Goal: Task Accomplishment & Management: Complete application form

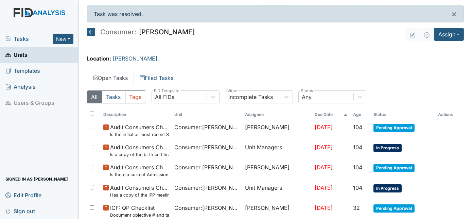
scroll to position [117, 0]
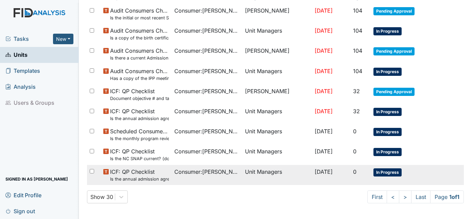
click at [143, 177] on small "Is the annual admission agreement current? (document the date in the comment se…" at bounding box center [139, 179] width 59 height 6
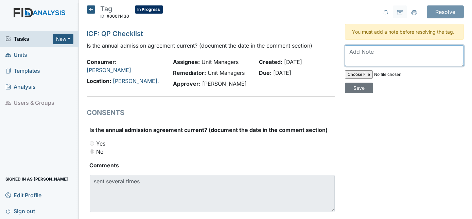
click at [350, 53] on textarea at bounding box center [404, 55] width 119 height 21
type textarea "Sent several times. Will not call back"
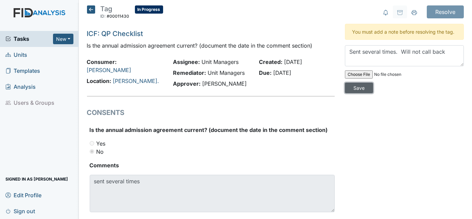
click at [373, 83] on input "Save" at bounding box center [359, 88] width 28 height 11
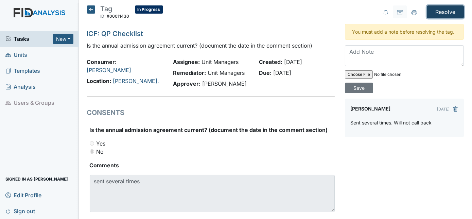
click at [443, 12] on input "Resolve" at bounding box center [445, 11] width 37 height 13
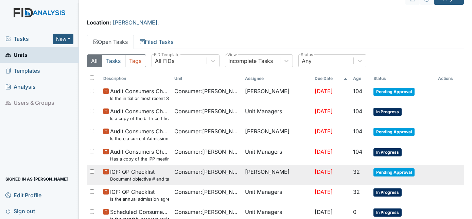
scroll to position [117, 0]
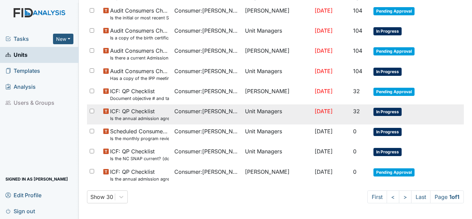
click at [156, 117] on small "Is the annual admission agreement current? (document the date in the comment se…" at bounding box center [139, 118] width 59 height 6
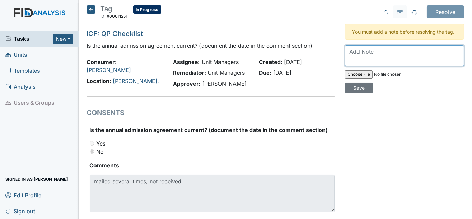
click at [357, 51] on textarea at bounding box center [404, 55] width 119 height 21
paste textarea "mailed several times; not received"
type textarea "mailed several times; not received"
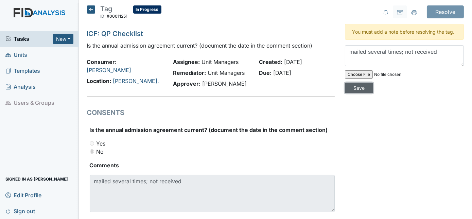
click at [373, 83] on input "Save" at bounding box center [359, 88] width 28 height 11
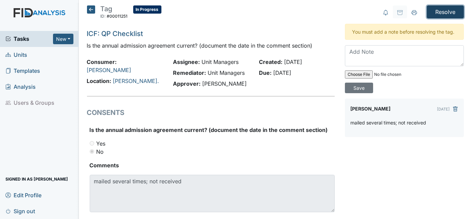
click at [444, 12] on input "Resolve" at bounding box center [445, 11] width 37 height 13
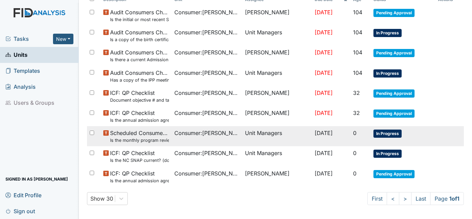
scroll to position [117, 0]
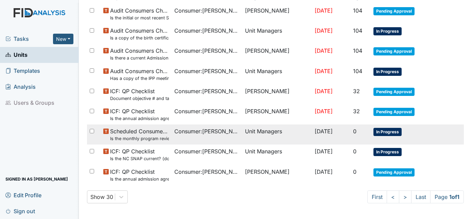
click at [184, 136] on td "Consumer : Crumble, Roosevelt" at bounding box center [207, 134] width 71 height 20
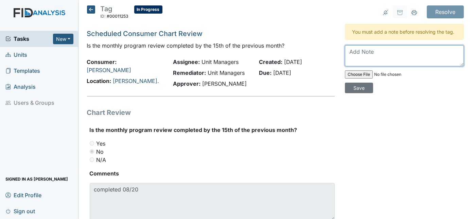
click at [349, 52] on textarea at bounding box center [404, 55] width 119 height 21
type textarea "Will try to complete by 15th"
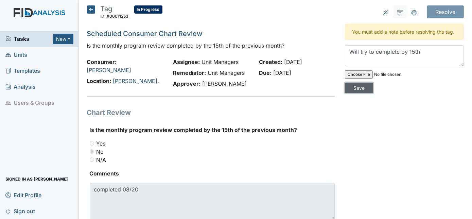
click at [373, 83] on input "Save" at bounding box center [359, 88] width 28 height 11
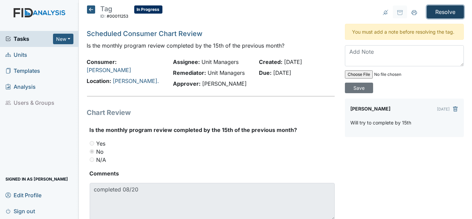
click at [449, 13] on input "Resolve" at bounding box center [445, 11] width 37 height 13
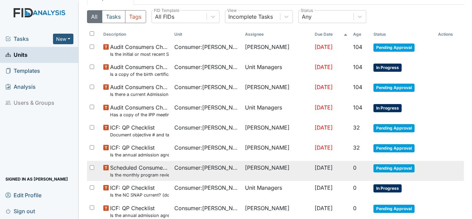
scroll to position [86, 0]
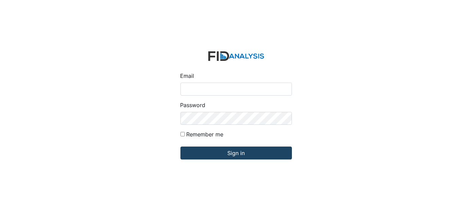
type input "[EMAIL_ADDRESS][DOMAIN_NAME]"
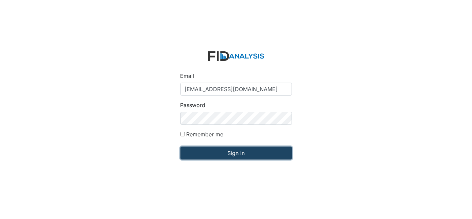
click at [218, 153] on input "Sign in" at bounding box center [237, 153] width 112 height 13
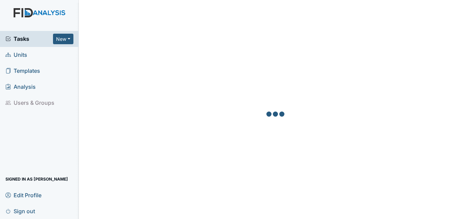
click at [49, 53] on link "Units" at bounding box center [39, 55] width 79 height 16
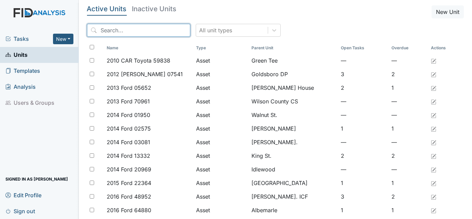
click at [115, 29] on input "search" at bounding box center [138, 30] width 103 height 13
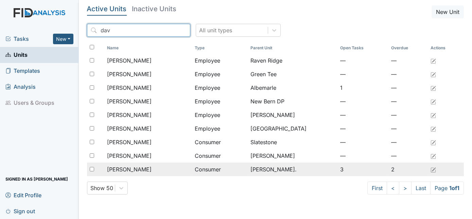
type input "dav"
click at [155, 172] on div "Whitehead, Davie" at bounding box center [148, 169] width 83 height 8
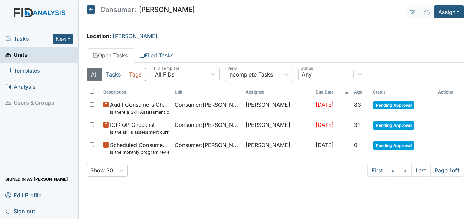
click at [26, 56] on span "Units" at bounding box center [16, 55] width 22 height 11
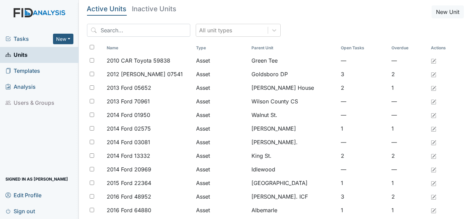
click at [41, 54] on link "Units" at bounding box center [39, 55] width 79 height 16
click at [108, 31] on input "search" at bounding box center [138, 30] width 103 height 13
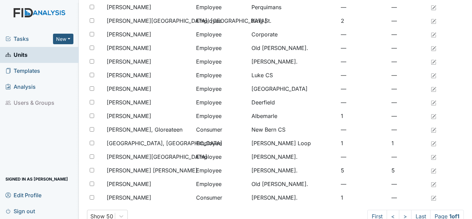
scroll to position [68, 0]
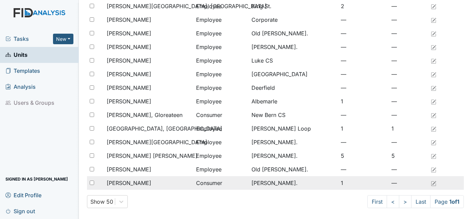
type input "gl"
click at [133, 181] on span "[PERSON_NAME]" at bounding box center [129, 183] width 45 height 8
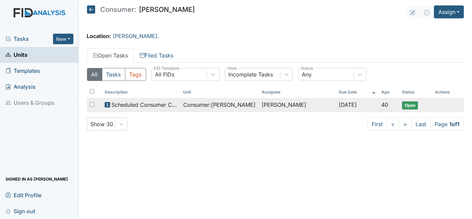
click at [148, 105] on span "Scheduled Consumer Chart Review" at bounding box center [145, 105] width 66 height 8
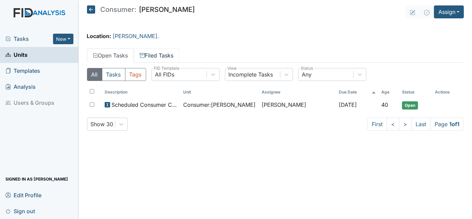
click at [159, 57] on link "Filed Tasks" at bounding box center [157, 55] width 46 height 14
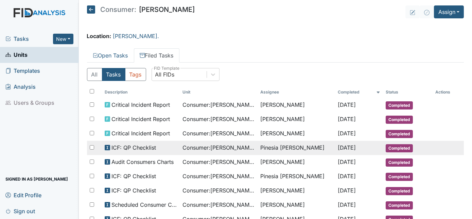
click at [158, 146] on div "ICF: QP Checklist" at bounding box center [141, 147] width 72 height 8
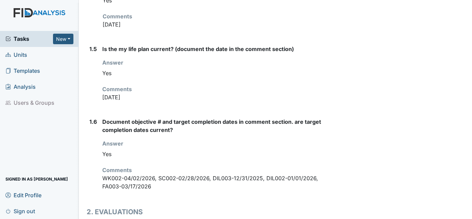
scroll to position [410, 0]
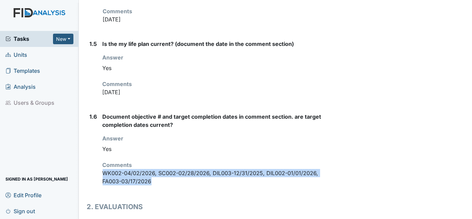
drag, startPoint x: 103, startPoint y: 153, endPoint x: 184, endPoint y: 166, distance: 82.3
click at [184, 169] on p "WK002-04/02/2026, SC002-02/28/2026, DIL003-12/31/2025, DIL002-01/01/2026, FA003…" at bounding box center [219, 177] width 233 height 16
drag, startPoint x: 184, startPoint y: 166, endPoint x: 141, endPoint y: 162, distance: 42.7
copy p "WK002-04/02/2026, SC002-02/28/2026, DIL003-12/31/2025, DIL002-01/01/2026, FA003…"
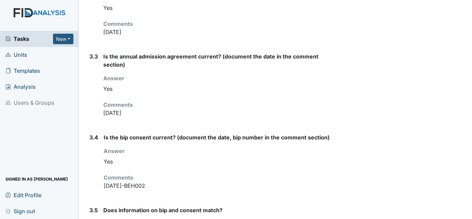
scroll to position [1422, 0]
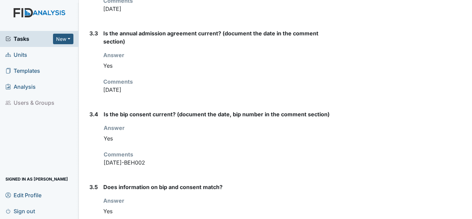
click at [24, 58] on span "Units" at bounding box center [16, 55] width 22 height 11
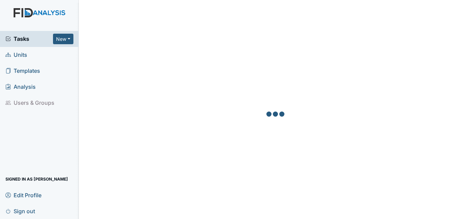
click at [29, 57] on link "Units" at bounding box center [39, 55] width 79 height 16
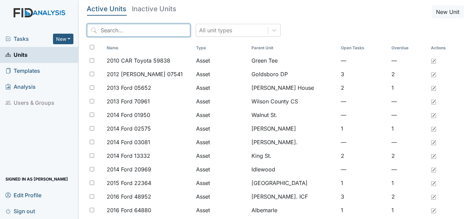
click at [116, 29] on input "search" at bounding box center [138, 30] width 103 height 13
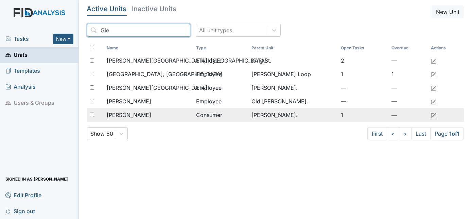
type input "Gle"
click at [138, 115] on span "[PERSON_NAME]" at bounding box center [129, 115] width 45 height 8
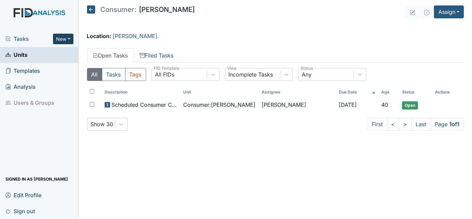
click at [69, 37] on button "New" at bounding box center [63, 39] width 20 height 11
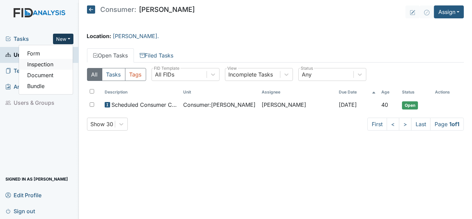
click at [58, 62] on link "Inspection" at bounding box center [46, 64] width 54 height 11
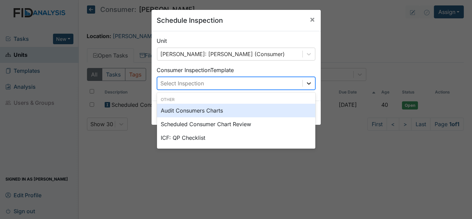
click at [308, 85] on icon at bounding box center [309, 83] width 7 height 7
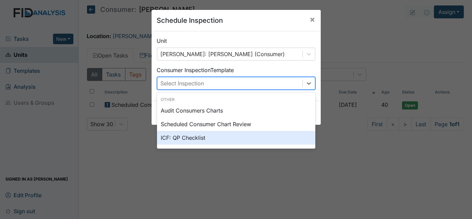
click at [226, 133] on div "ICF: QP Checklist" at bounding box center [236, 138] width 158 height 14
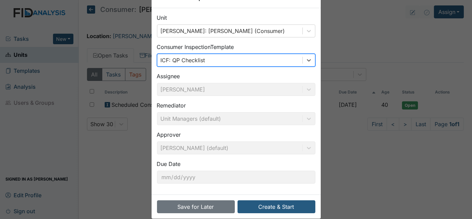
scroll to position [32, 0]
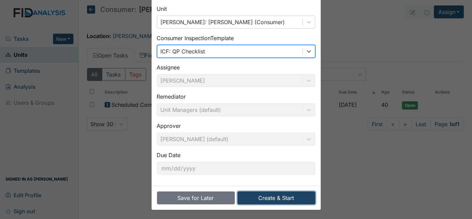
click at [270, 197] on button "Create & Start" at bounding box center [277, 197] width 78 height 13
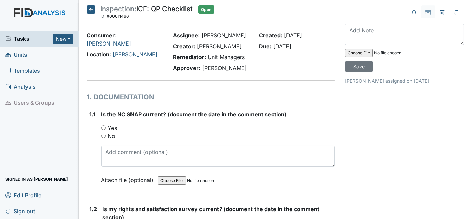
click at [104, 128] on input "Yes" at bounding box center [103, 127] width 4 height 4
radio input "true"
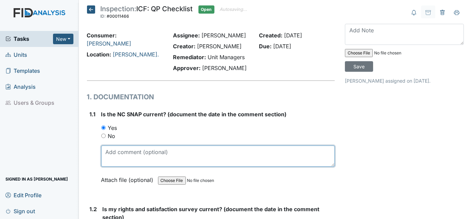
click at [110, 150] on textarea at bounding box center [218, 156] width 234 height 21
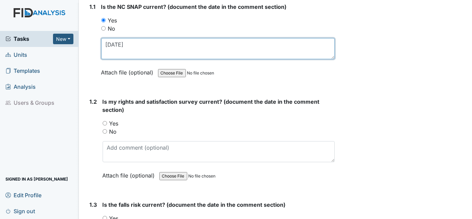
scroll to position [123, 0]
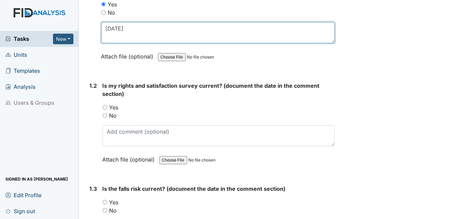
type textarea "9/4/24"
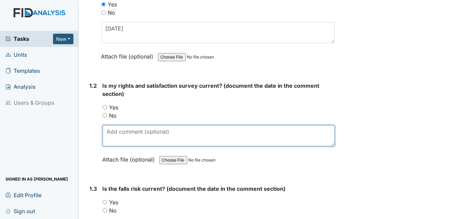
click at [112, 136] on textarea at bounding box center [219, 135] width 233 height 21
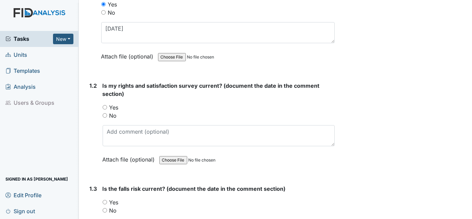
click at [105, 106] on input "Yes" at bounding box center [105, 107] width 4 height 4
radio input "true"
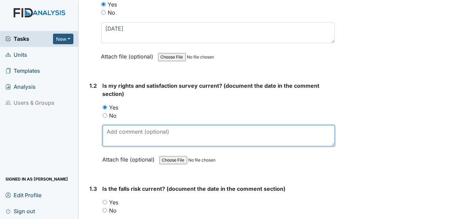
click at [110, 134] on textarea at bounding box center [219, 135] width 233 height 21
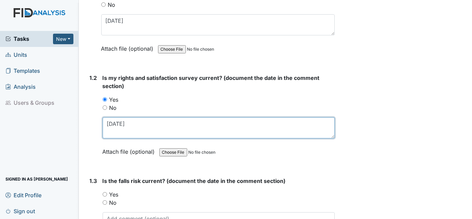
scroll to position [154, 0]
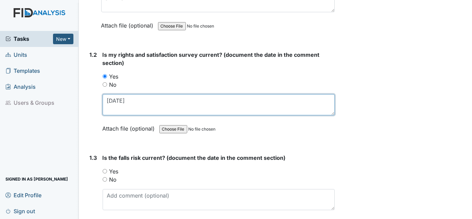
type textarea "8/20/25"
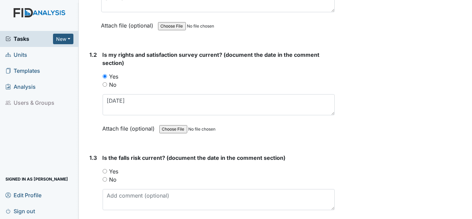
click at [105, 169] on input "Yes" at bounding box center [105, 171] width 4 height 4
radio input "true"
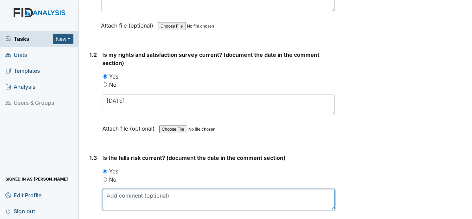
click at [110, 193] on textarea at bounding box center [219, 199] width 233 height 21
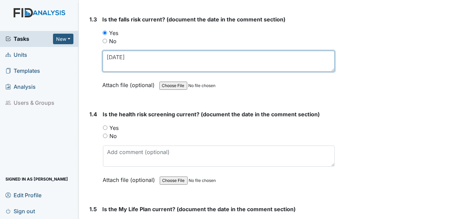
scroll to position [402, 0]
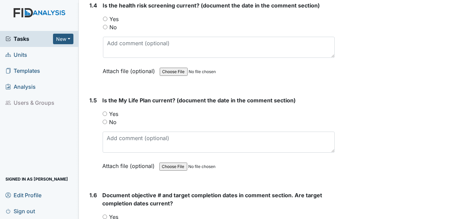
type textarea "8/20/25"
click at [103, 112] on input "Yes" at bounding box center [105, 114] width 4 height 4
radio input "true"
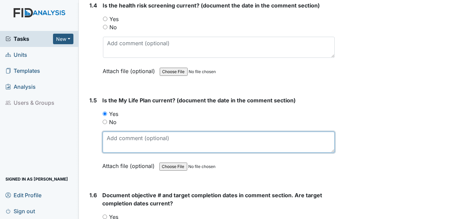
click at [120, 138] on textarea at bounding box center [219, 142] width 233 height 21
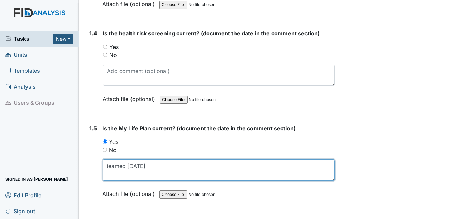
scroll to position [340, 0]
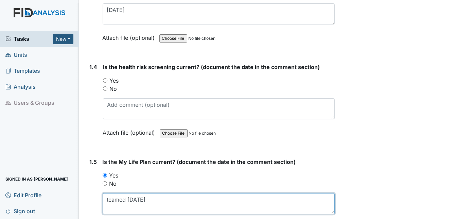
type textarea "teamed 8/20/25"
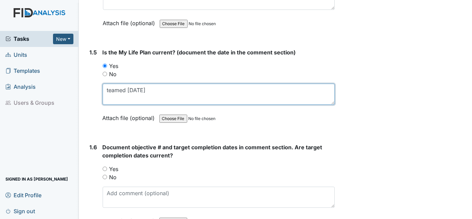
scroll to position [450, 0]
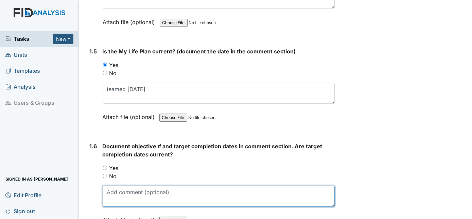
click at [112, 191] on textarea at bounding box center [219, 196] width 233 height 21
paste textarea "WK002-04/02/2026, SC002-02/28/2026, DIL003-12/31/2025, DIL002-01/01/2026, FA003…"
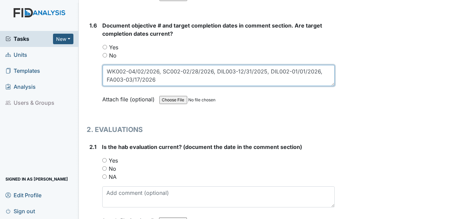
scroll to position [577, 0]
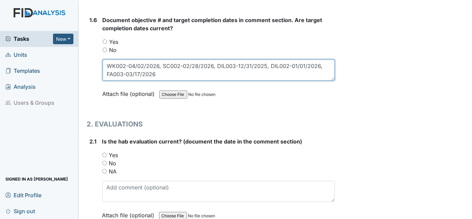
type textarea "WK002-04/02/2026, SC002-02/28/2026, DIL003-12/31/2025, DIL002-01/01/2026, FA003…"
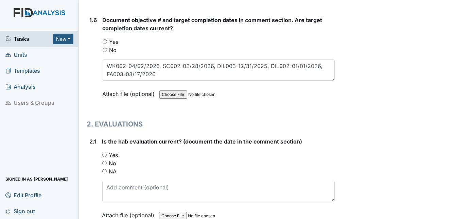
click at [103, 153] on input "Yes" at bounding box center [104, 155] width 4 height 4
radio input "true"
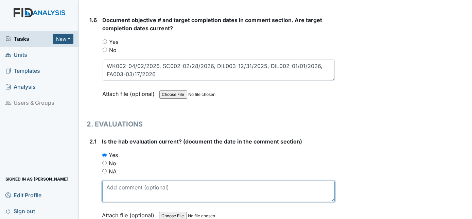
click at [113, 186] on textarea at bounding box center [218, 191] width 233 height 21
click at [118, 181] on textarea at bounding box center [218, 191] width 233 height 21
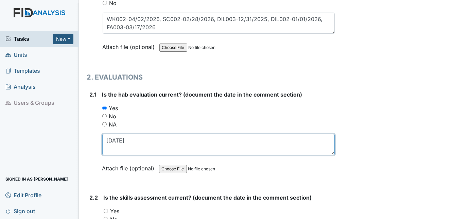
scroll to position [638, 0]
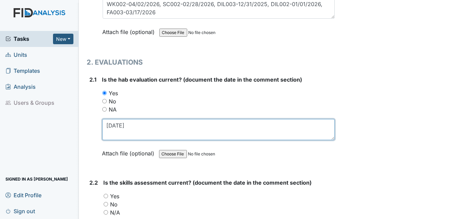
type textarea "7/28/25"
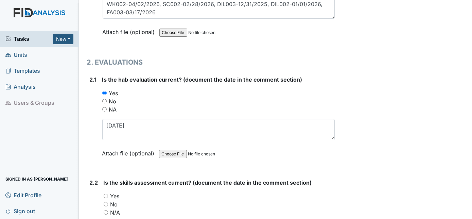
click at [106, 194] on input "Yes" at bounding box center [106, 196] width 4 height 4
radio input "true"
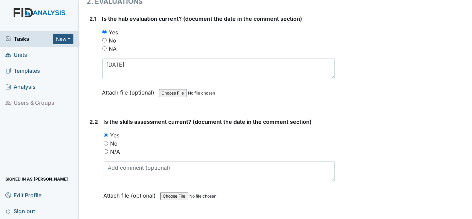
scroll to position [700, 0]
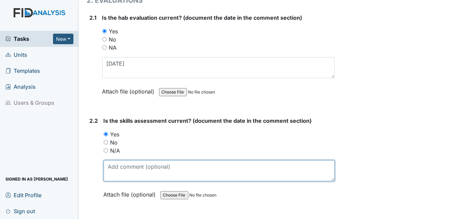
click at [118, 167] on textarea at bounding box center [220, 170] width 232 height 21
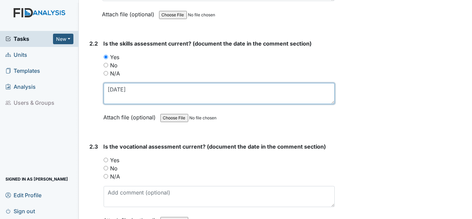
scroll to position [793, 0]
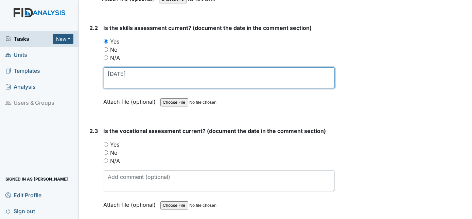
type textarea "7/27/25"
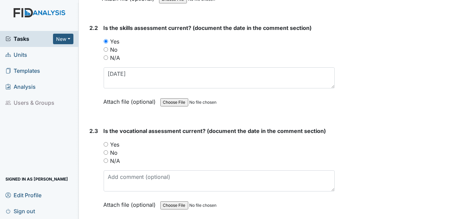
click at [107, 142] on input "Yes" at bounding box center [106, 144] width 4 height 4
radio input "true"
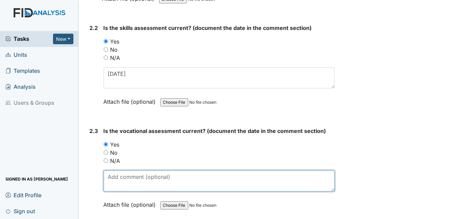
click at [111, 173] on textarea at bounding box center [220, 180] width 232 height 21
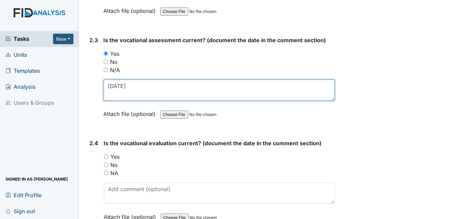
scroll to position [886, 0]
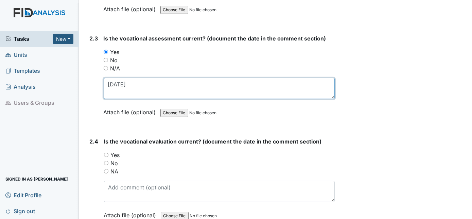
type textarea "8/18/25"
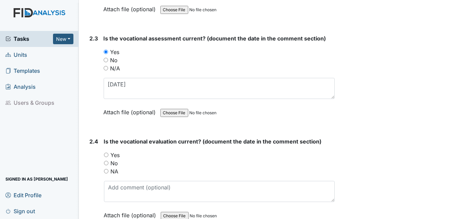
click at [105, 153] on input "Yes" at bounding box center [106, 155] width 4 height 4
radio input "true"
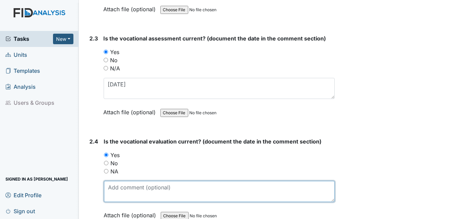
click at [116, 188] on textarea at bounding box center [219, 191] width 231 height 21
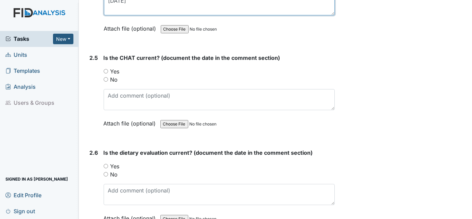
scroll to position [1102, 0]
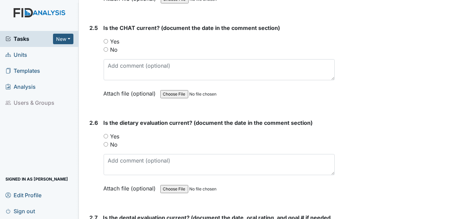
type textarea "8/15/25"
click at [106, 39] on input "Yes" at bounding box center [106, 41] width 4 height 4
radio input "true"
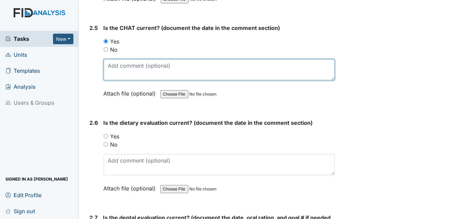
click at [114, 60] on textarea at bounding box center [220, 69] width 232 height 21
type textarea "8/20/25"
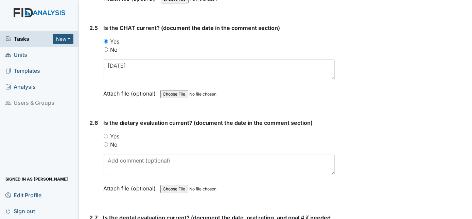
click at [105, 134] on input "Yes" at bounding box center [106, 136] width 4 height 4
radio input "true"
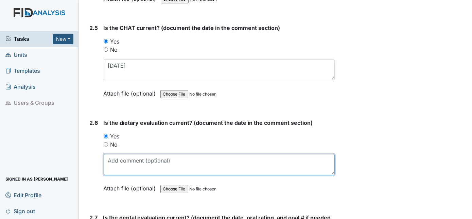
click at [117, 155] on textarea at bounding box center [220, 164] width 232 height 21
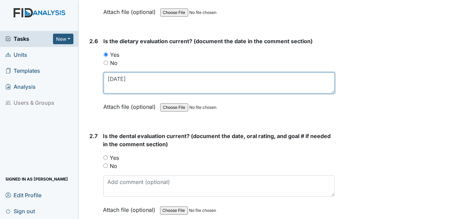
scroll to position [1195, 0]
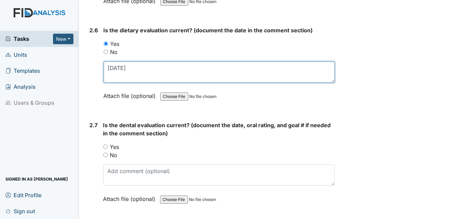
type textarea "9/24/24"
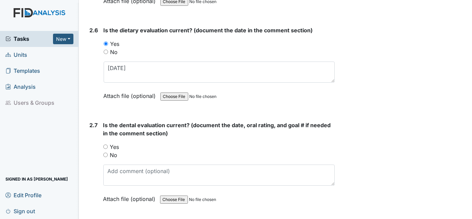
click at [105, 144] on input "Yes" at bounding box center [105, 146] width 4 height 4
radio input "true"
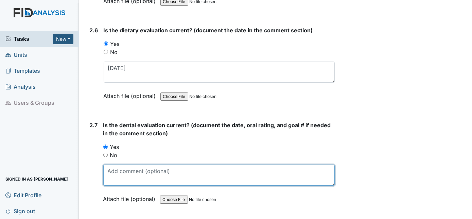
click at [106, 165] on textarea at bounding box center [219, 175] width 232 height 21
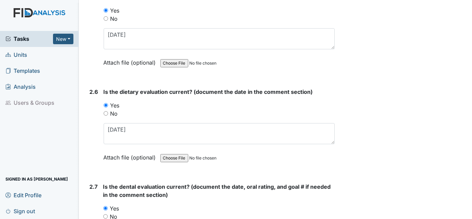
scroll to position [1257, 0]
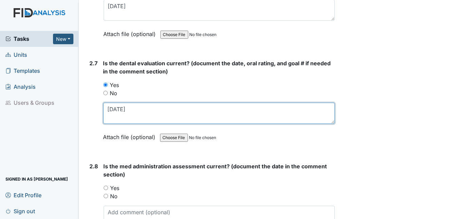
type textarea "1/17/25"
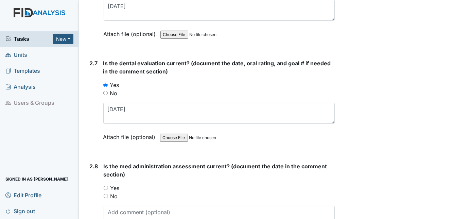
click at [104, 186] on input "Yes" at bounding box center [106, 188] width 4 height 4
radio input "true"
click at [129, 206] on textarea at bounding box center [220, 216] width 232 height 21
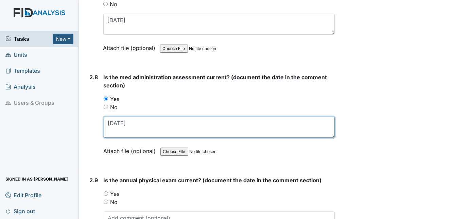
scroll to position [1349, 0]
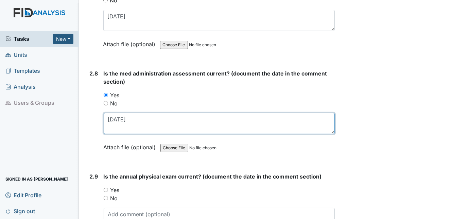
type textarea "4/28/25"
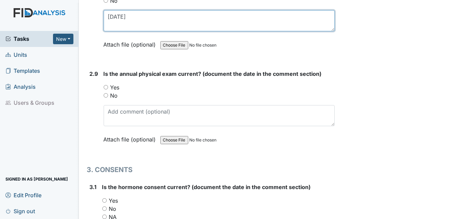
scroll to position [1473, 0]
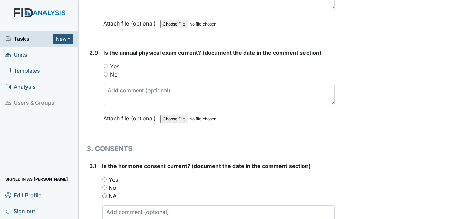
click at [104, 64] on input "Yes" at bounding box center [106, 66] width 4 height 4
radio input "true"
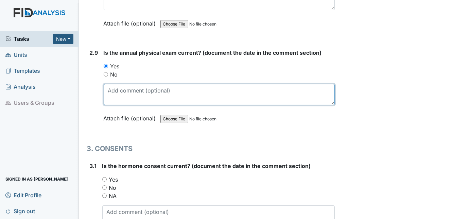
click at [110, 84] on textarea at bounding box center [220, 94] width 232 height 21
type textarea "2/26/25"
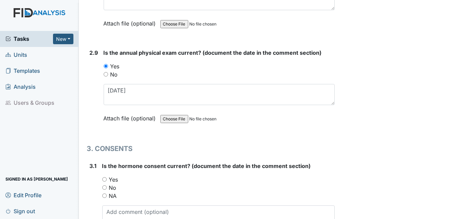
click at [103, 193] on input "NA" at bounding box center [104, 195] width 4 height 4
radio input "true"
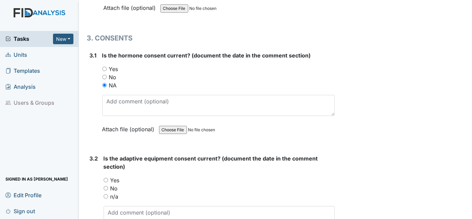
scroll to position [1597, 0]
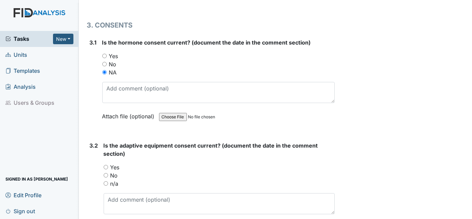
click at [104, 165] on input "Yes" at bounding box center [106, 167] width 4 height 4
radio input "true"
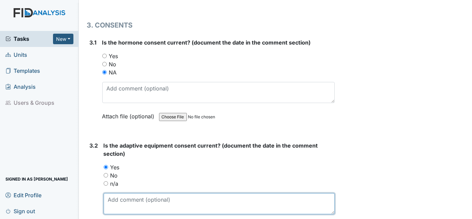
click at [114, 193] on textarea at bounding box center [220, 203] width 232 height 21
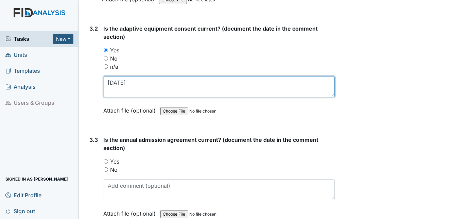
scroll to position [1720, 0]
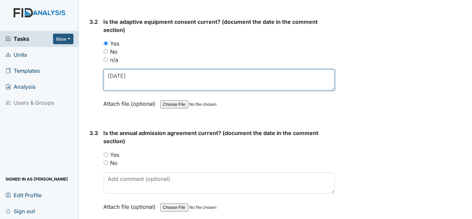
type textarea "3/1/25"
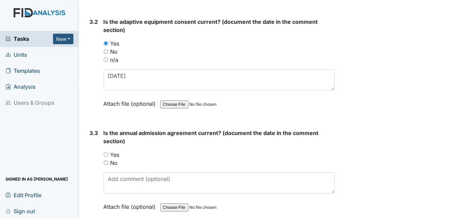
click at [105, 152] on input "Yes" at bounding box center [106, 154] width 4 height 4
radio input "true"
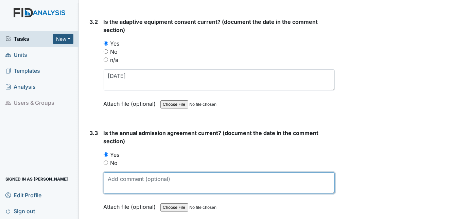
click at [110, 172] on textarea at bounding box center [220, 182] width 232 height 21
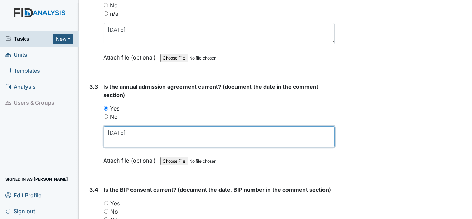
scroll to position [1813, 0]
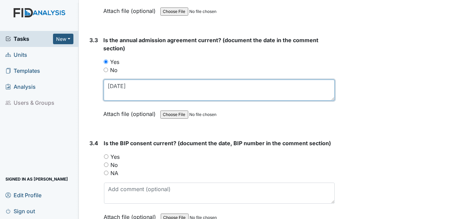
type textarea "3/11/25"
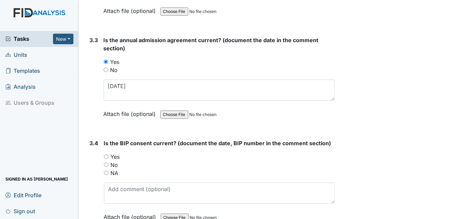
click at [106, 154] on input "Yes" at bounding box center [106, 156] width 4 height 4
radio input "true"
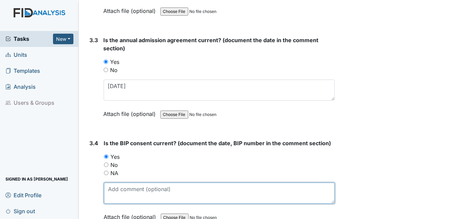
click at [114, 183] on textarea at bounding box center [219, 193] width 231 height 21
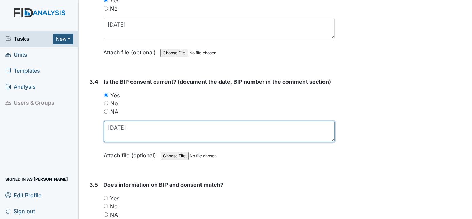
scroll to position [1906, 0]
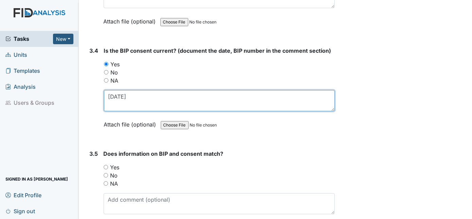
type textarea "[DATE]"
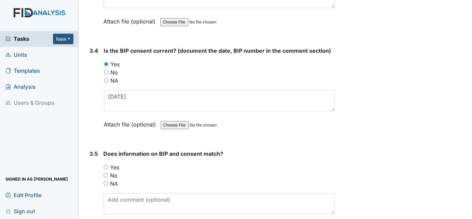
click at [104, 165] on input "Yes" at bounding box center [106, 167] width 4 height 4
radio input "true"
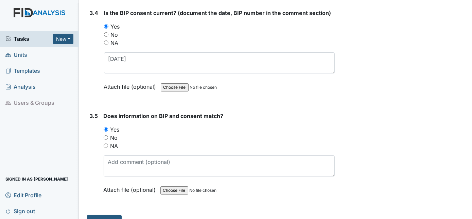
scroll to position [1945, 0]
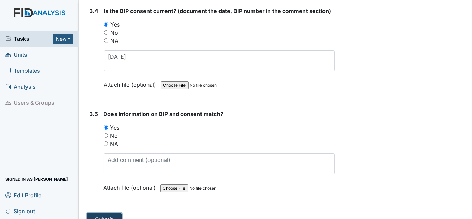
click at [107, 213] on button "Submit" at bounding box center [104, 219] width 35 height 13
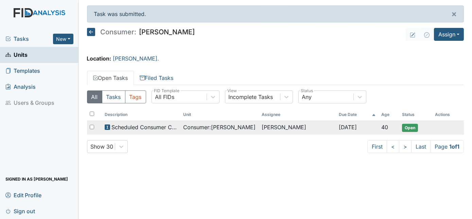
click at [145, 124] on span "Scheduled Consumer Chart Review" at bounding box center [145, 127] width 66 height 8
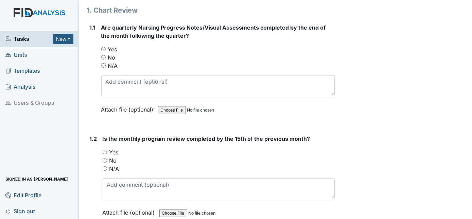
scroll to position [92, 0]
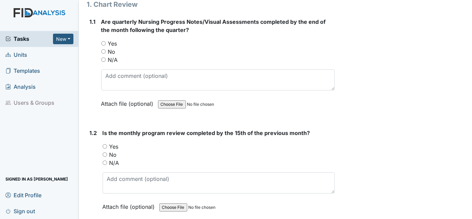
click at [25, 59] on span "Units" at bounding box center [16, 55] width 22 height 11
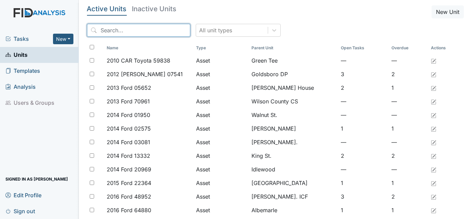
click at [94, 32] on input "search" at bounding box center [138, 30] width 103 height 13
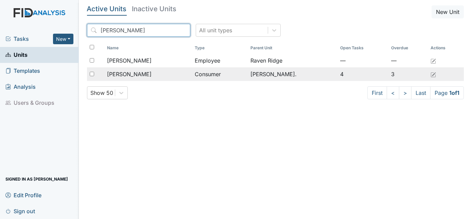
type input "jess"
click at [146, 79] on td "[PERSON_NAME]" at bounding box center [148, 74] width 88 height 14
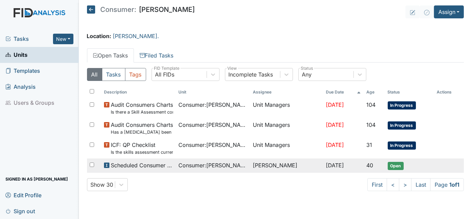
click at [140, 168] on span "Scheduled Consumer Chart Review" at bounding box center [142, 165] width 62 height 8
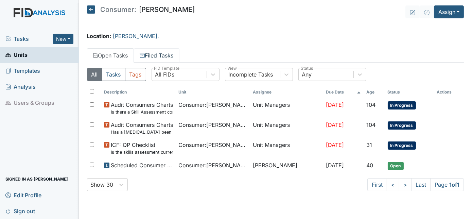
click at [160, 58] on link "Filed Tasks" at bounding box center [157, 55] width 46 height 14
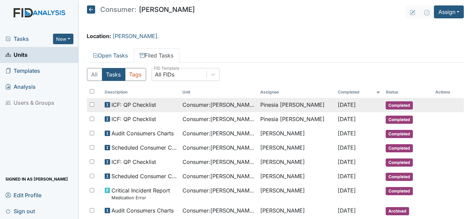
click at [168, 109] on td "ICF: QP Checklist" at bounding box center [141, 105] width 78 height 14
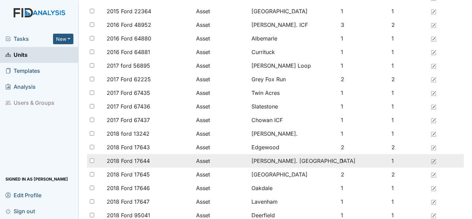
scroll to position [185, 0]
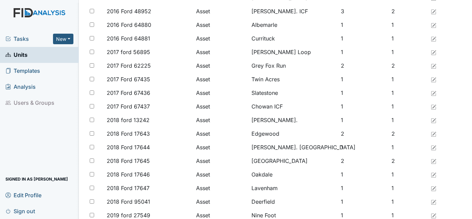
click at [35, 53] on link "Units" at bounding box center [39, 55] width 79 height 16
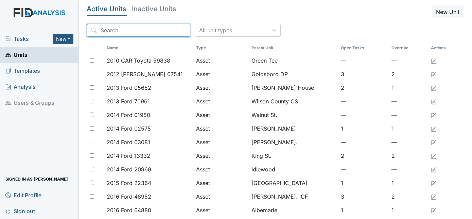
click at [113, 30] on input "search" at bounding box center [138, 30] width 103 height 13
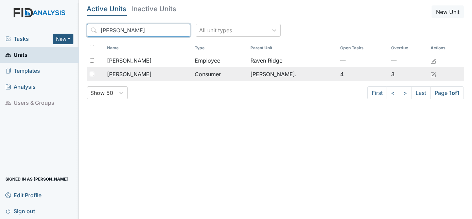
type input "Jess"
click at [161, 76] on div "[PERSON_NAME]" at bounding box center [148, 74] width 83 height 8
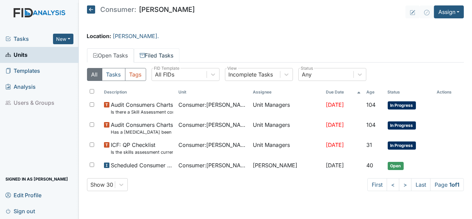
click at [162, 55] on link "Filed Tasks" at bounding box center [157, 55] width 46 height 14
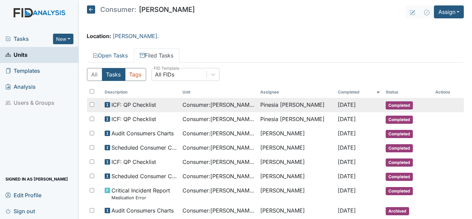
click at [159, 103] on div "ICF: QP Checklist" at bounding box center [141, 105] width 72 height 8
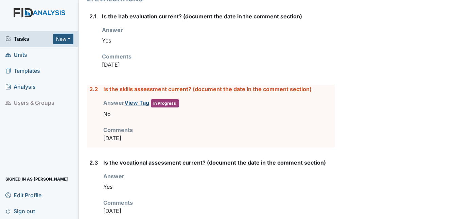
scroll to position [618, 0]
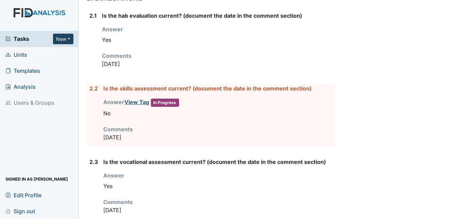
click at [61, 40] on button "New" at bounding box center [63, 39] width 20 height 11
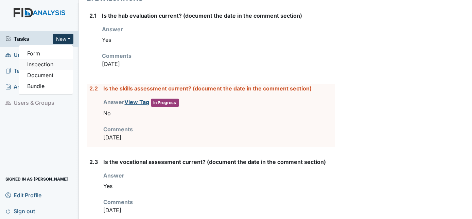
click at [52, 65] on link "Inspection" at bounding box center [46, 64] width 54 height 11
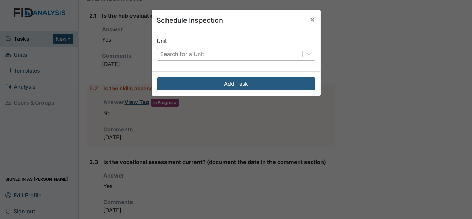
click at [200, 55] on div "Search for a Unit" at bounding box center [183, 54] width 44 height 8
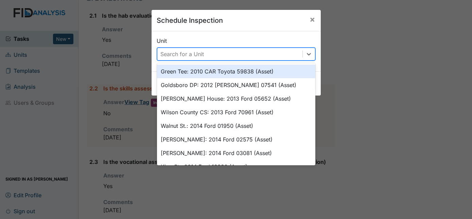
click at [20, 56] on div "Schedule Inspection × Unit option Green Tee: 2010 CAR Toyota 59838 (Asset) focu…" at bounding box center [236, 109] width 472 height 219
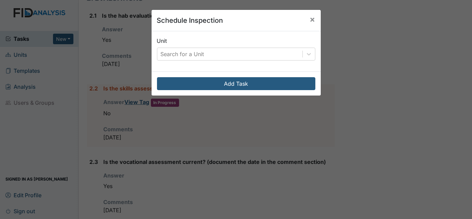
click at [17, 56] on div "Schedule Inspection × Unit Search for a Unit Add Task" at bounding box center [236, 109] width 472 height 219
click at [307, 56] on icon at bounding box center [309, 54] width 7 height 7
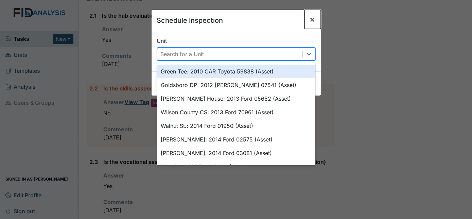
click at [310, 19] on span "×" at bounding box center [312, 19] width 5 height 10
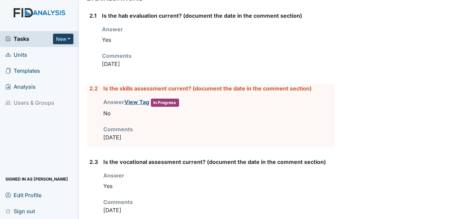
click at [69, 37] on button "New" at bounding box center [63, 39] width 20 height 11
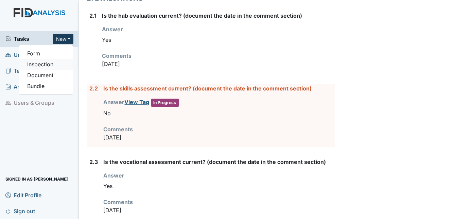
click at [49, 62] on link "Inspection" at bounding box center [46, 64] width 54 height 11
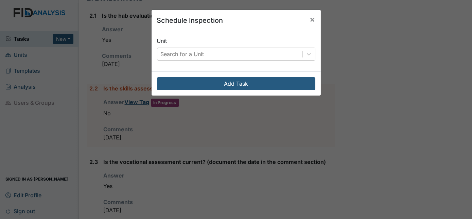
click at [234, 56] on div "Search for a Unit" at bounding box center [229, 54] width 145 height 12
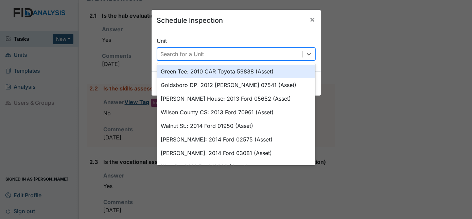
click at [18, 53] on div "Schedule Inspection × Unit option Green Tee: 2010 CAR Toyota 59838 (Asset) focu…" at bounding box center [236, 109] width 472 height 219
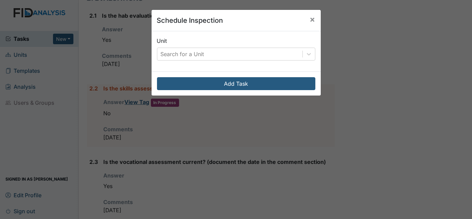
click at [20, 55] on div "Schedule Inspection × Unit Search for a Unit Add Task" at bounding box center [236, 109] width 472 height 219
click at [310, 20] on span "×" at bounding box center [312, 19] width 5 height 10
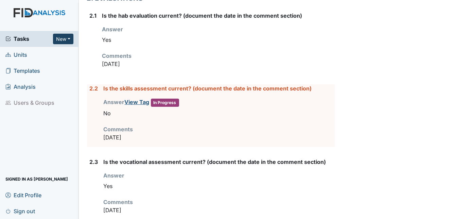
click at [70, 38] on button "New" at bounding box center [63, 39] width 20 height 11
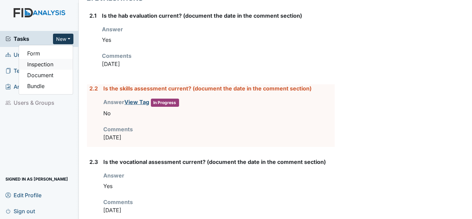
click at [45, 65] on link "Inspection" at bounding box center [46, 64] width 54 height 11
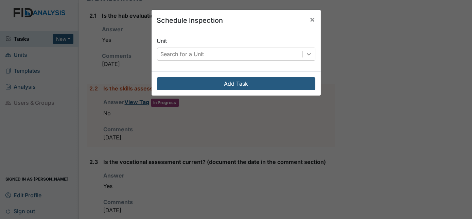
click at [306, 52] on icon at bounding box center [309, 54] width 7 height 7
click at [312, 20] on span "×" at bounding box center [312, 19] width 5 height 10
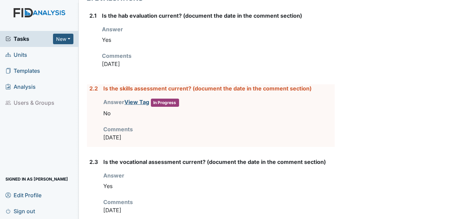
click at [23, 54] on span "Units" at bounding box center [16, 55] width 22 height 11
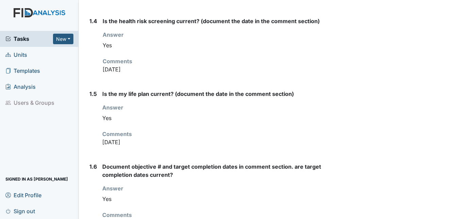
scroll to position [402, 0]
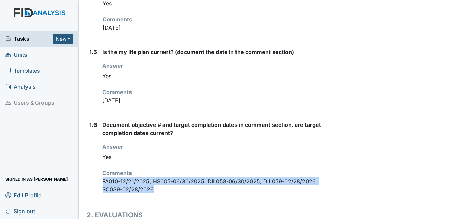
drag, startPoint x: 104, startPoint y: 161, endPoint x: 174, endPoint y: 178, distance: 71.9
click at [174, 178] on div "Document objective # and target completion dates in comment section. are target…" at bounding box center [219, 160] width 233 height 78
drag, startPoint x: 174, startPoint y: 178, endPoint x: 136, endPoint y: 170, distance: 38.9
copy p "FA010-12/21/2025, HS005-06/30/2025, DIL058-06/30/2025, DIL059-02/28/2026, SC039…"
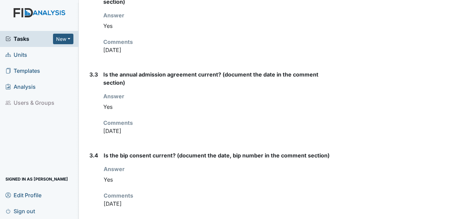
scroll to position [1422, 0]
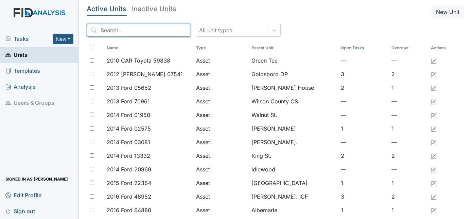
click at [110, 32] on input "search" at bounding box center [138, 30] width 103 height 13
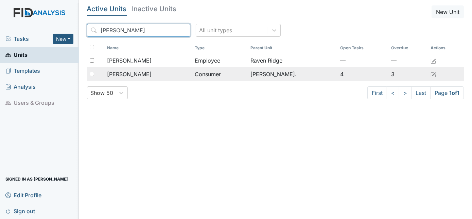
type input "[PERSON_NAME]"
click at [136, 75] on span "[PERSON_NAME]" at bounding box center [129, 74] width 45 height 8
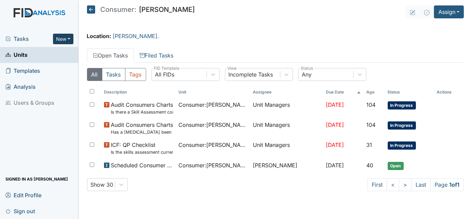
click at [65, 38] on button "New" at bounding box center [63, 39] width 20 height 11
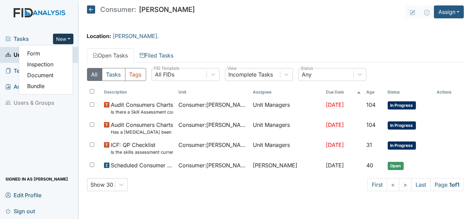
click at [64, 38] on button "New" at bounding box center [63, 39] width 20 height 11
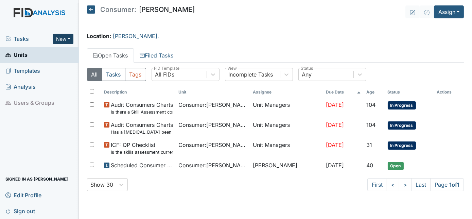
click at [64, 38] on button "New" at bounding box center [63, 39] width 20 height 11
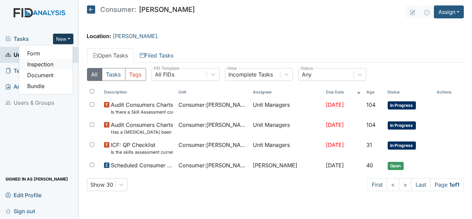
click at [60, 64] on link "Inspection" at bounding box center [46, 64] width 54 height 11
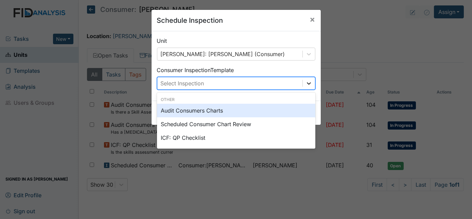
click at [307, 83] on icon at bounding box center [309, 83] width 4 height 2
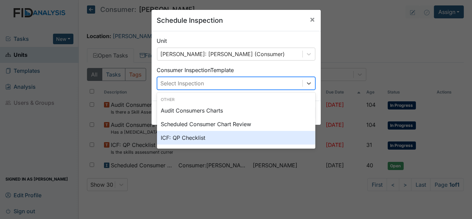
click at [237, 133] on div "ICF: QP Checklist" at bounding box center [236, 138] width 158 height 14
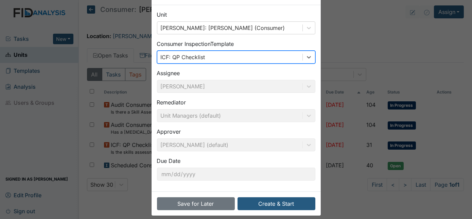
scroll to position [32, 0]
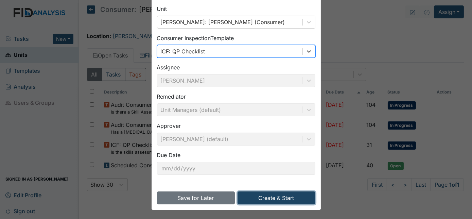
click at [266, 196] on button "Create & Start" at bounding box center [277, 197] width 78 height 13
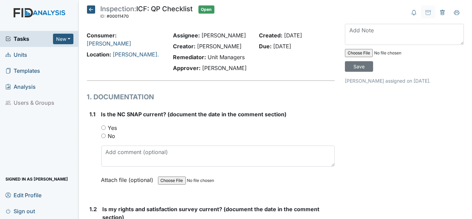
click at [103, 129] on input "Yes" at bounding box center [103, 127] width 4 height 4
radio input "true"
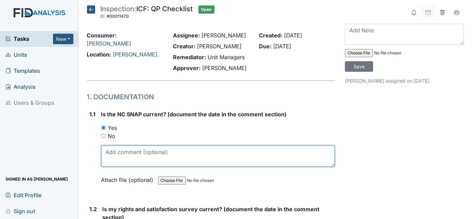
click at [117, 157] on textarea at bounding box center [218, 156] width 234 height 21
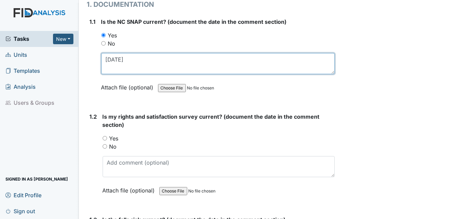
type textarea "[DATE]"
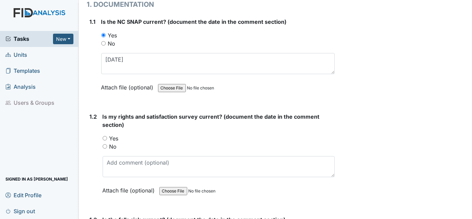
click at [103, 138] on input "Yes" at bounding box center [105, 138] width 4 height 4
radio input "true"
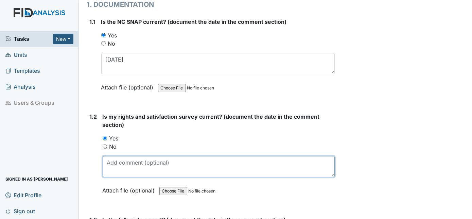
click at [119, 164] on textarea at bounding box center [219, 166] width 233 height 21
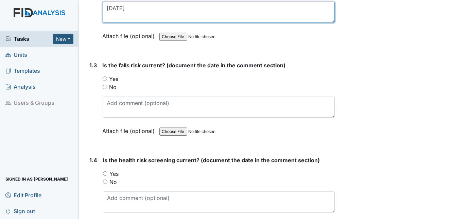
scroll to position [247, 0]
type textarea "[DATE]"
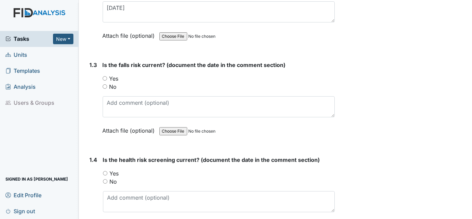
click at [106, 173] on div "Yes" at bounding box center [219, 173] width 232 height 8
click at [104, 76] on input "Yes" at bounding box center [105, 78] width 4 height 4
radio input "true"
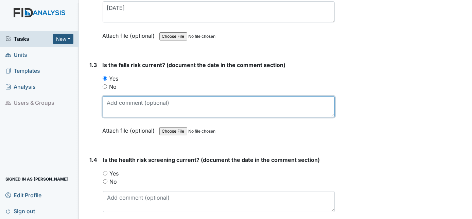
click at [113, 99] on textarea at bounding box center [219, 106] width 233 height 21
type textarea "10/22/25"
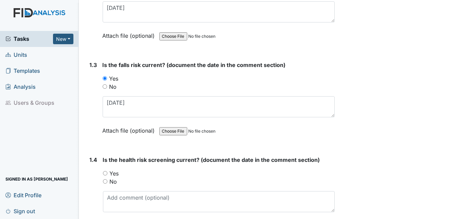
click at [104, 172] on input "Yes" at bounding box center [105, 173] width 4 height 4
radio input "true"
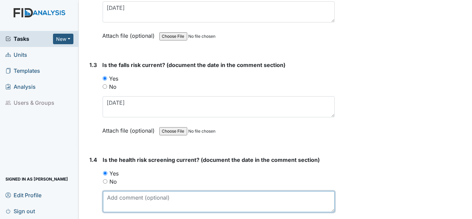
click at [115, 201] on textarea at bounding box center [219, 201] width 232 height 21
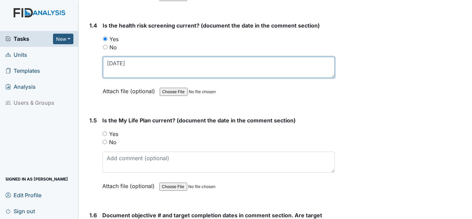
scroll to position [402, 0]
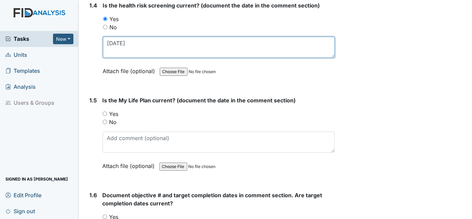
type textarea "10/22/25"
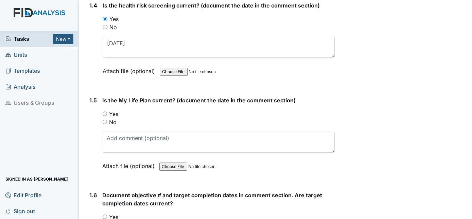
click at [105, 112] on input "Yes" at bounding box center [105, 114] width 4 height 4
radio input "true"
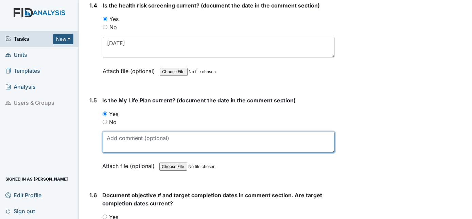
click at [111, 140] on textarea at bounding box center [219, 142] width 233 height 21
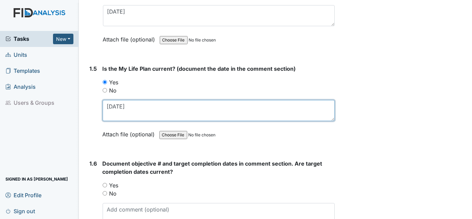
scroll to position [463, 0]
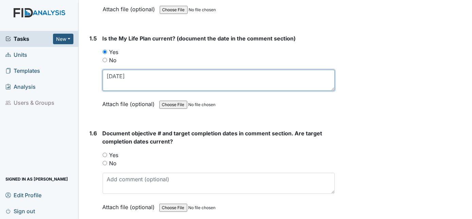
type textarea "10/22/25"
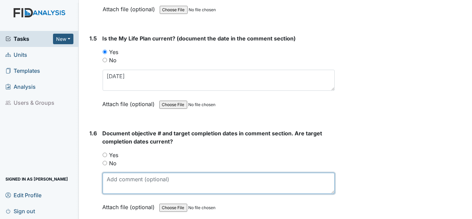
click at [109, 176] on textarea at bounding box center [219, 183] width 233 height 21
paste textarea "FA010-12/21/2025, HS005-06/30/2025, DIL058-06/30/2025, DIL059-02/28/2026, SC039…"
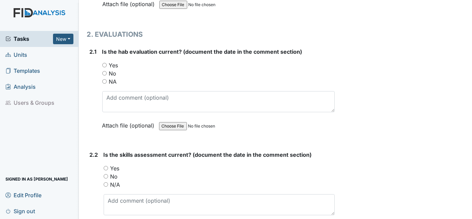
scroll to position [680, 0]
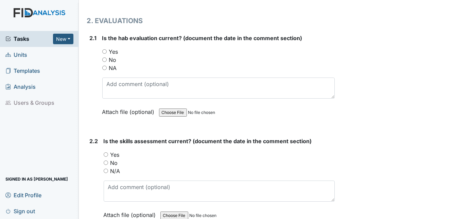
type textarea "FA010-12/21/2025, HS005-06/30/2025, DIL058-06/30/2025, DIL059-02/28/2026, SC039…"
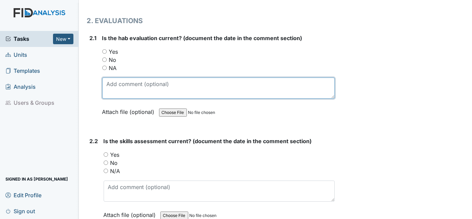
click at [118, 78] on textarea at bounding box center [218, 88] width 233 height 21
type textarea "4/11/25"
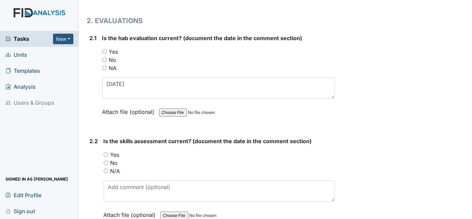
click at [105, 160] on input "No" at bounding box center [106, 162] width 4 height 4
radio input "true"
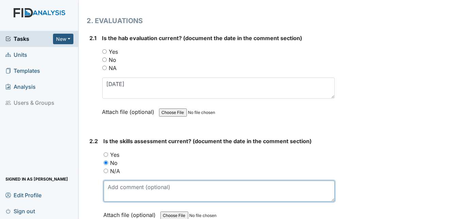
click at [110, 186] on textarea at bounding box center [220, 191] width 232 height 21
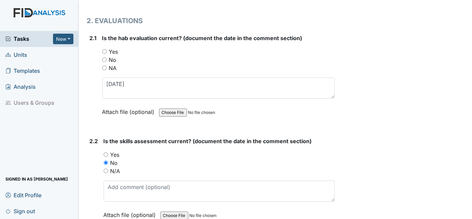
click at [106, 169] on input "N/A" at bounding box center [106, 171] width 4 height 4
radio input "true"
click at [109, 174] on div "Is the skills assessment current? (document the date in the comment section) Yo…" at bounding box center [220, 180] width 232 height 87
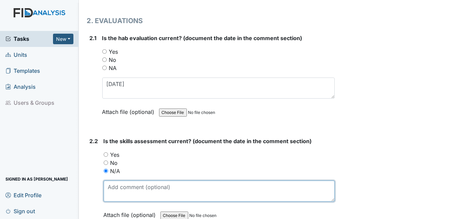
click at [107, 186] on textarea at bounding box center [220, 191] width 232 height 21
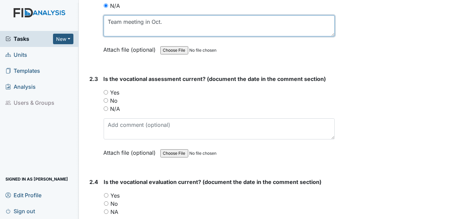
scroll to position [834, 0]
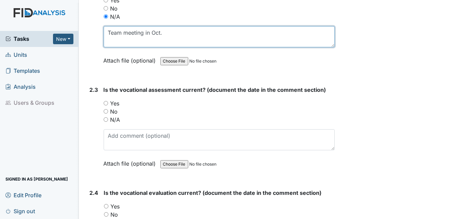
type textarea "Team meeting in Oct."
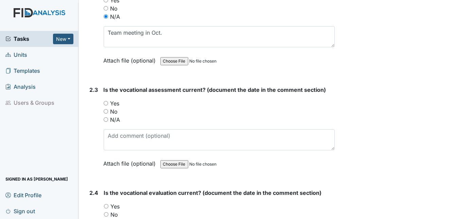
click at [107, 101] on input "Yes" at bounding box center [106, 103] width 4 height 4
radio input "true"
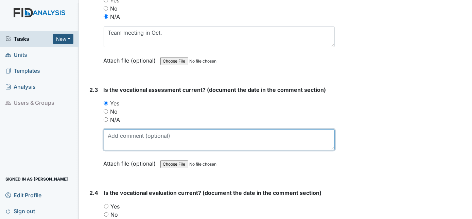
click at [111, 131] on textarea at bounding box center [220, 139] width 232 height 21
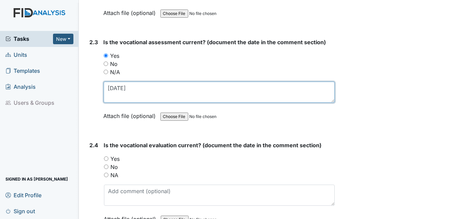
scroll to position [865, 0]
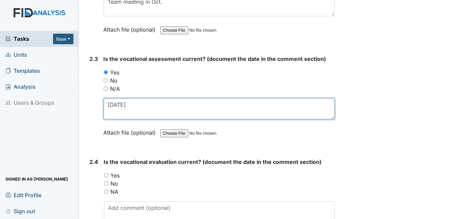
type textarea "10/21/25"
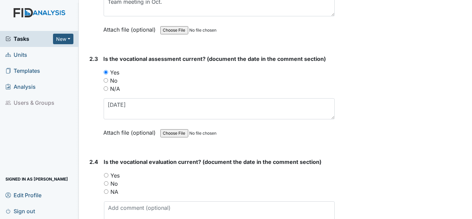
click at [106, 173] on input "Yes" at bounding box center [106, 175] width 4 height 4
radio input "true"
click at [105, 201] on textarea at bounding box center [219, 211] width 231 height 21
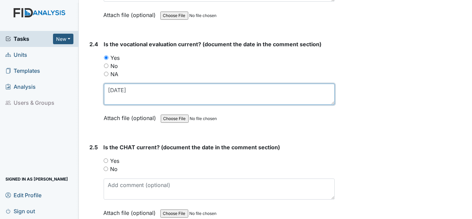
scroll to position [953, 0]
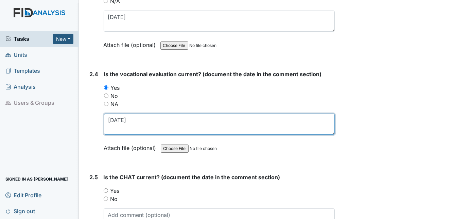
type textarea "10/22/25"
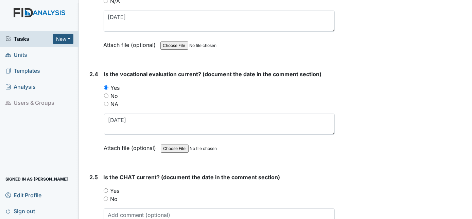
click at [106, 188] on input "Yes" at bounding box center [106, 190] width 4 height 4
radio input "true"
click at [112, 210] on textarea at bounding box center [220, 218] width 232 height 21
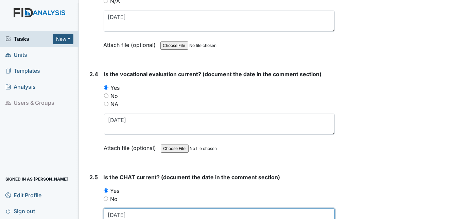
type textarea "10/22/24"
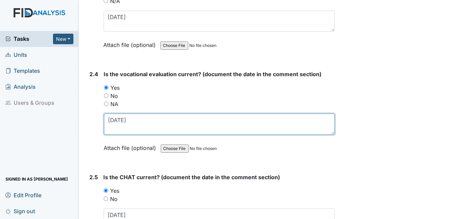
click at [131, 114] on textarea "10/22/25" at bounding box center [219, 124] width 231 height 21
type textarea "10/22/24"
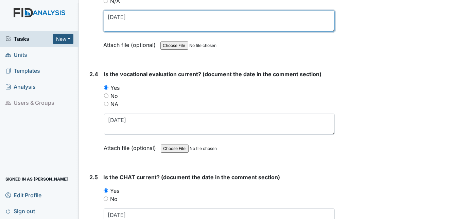
click at [130, 14] on textarea "10/21/25" at bounding box center [220, 21] width 232 height 21
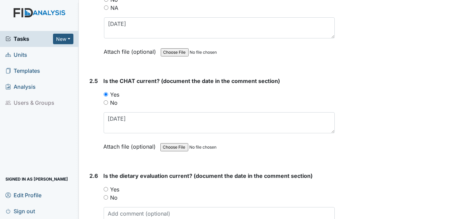
scroll to position [1139, 0]
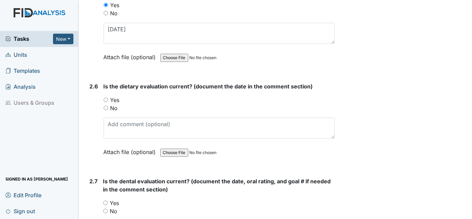
type textarea "10/21/24"
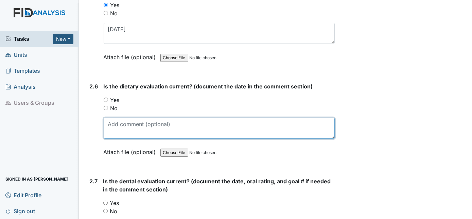
click at [120, 121] on textarea at bounding box center [220, 128] width 232 height 21
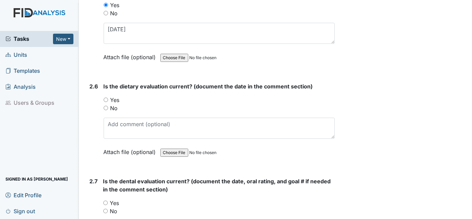
click at [106, 98] on input "Yes" at bounding box center [106, 100] width 4 height 4
radio input "true"
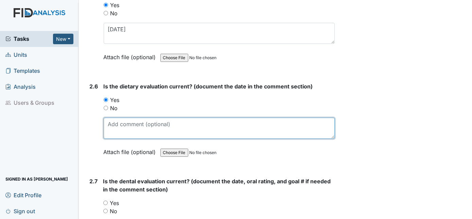
click at [108, 118] on textarea at bounding box center [220, 128] width 232 height 21
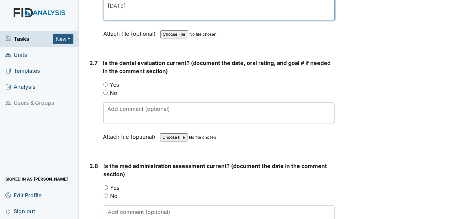
scroll to position [1262, 0]
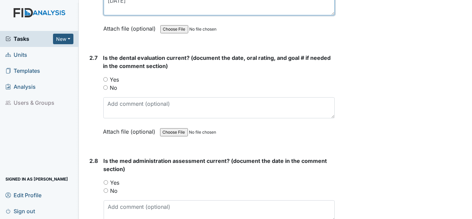
type textarea "9/11/24"
click at [107, 77] on input "Yes" at bounding box center [105, 79] width 4 height 4
radio input "true"
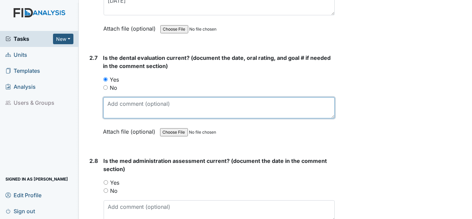
click at [114, 97] on textarea at bounding box center [219, 107] width 232 height 21
type textarea "/"
type textarea "1/17/25"
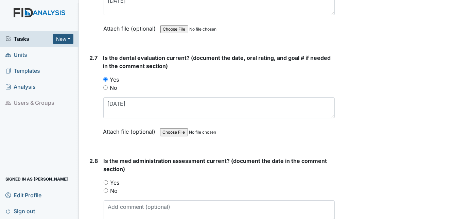
click at [104, 180] on input "Yes" at bounding box center [106, 182] width 4 height 4
radio input "true"
click at [122, 200] on textarea at bounding box center [220, 210] width 232 height 21
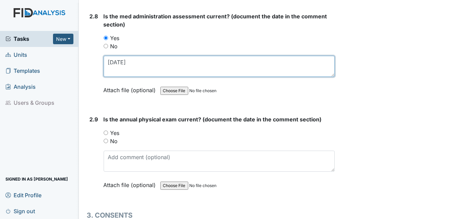
scroll to position [1411, 0]
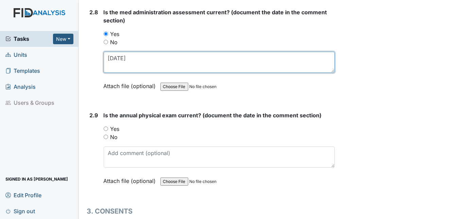
type textarea "3/6/25"
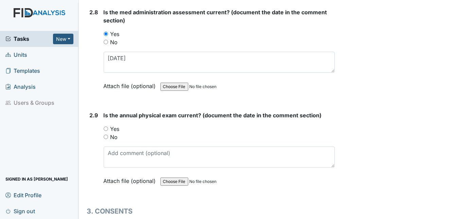
click at [105, 126] on input "Yes" at bounding box center [106, 128] width 4 height 4
radio input "true"
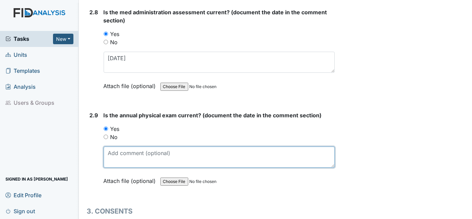
click at [111, 147] on textarea at bounding box center [220, 157] width 232 height 21
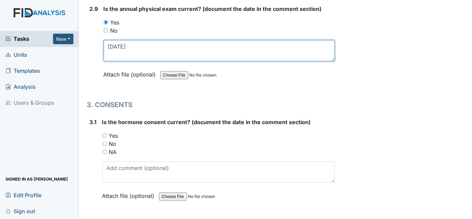
scroll to position [1517, 0]
type textarea "9/6/24"
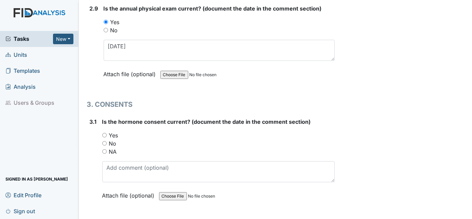
click at [104, 149] on input "NA" at bounding box center [104, 151] width 4 height 4
radio input "true"
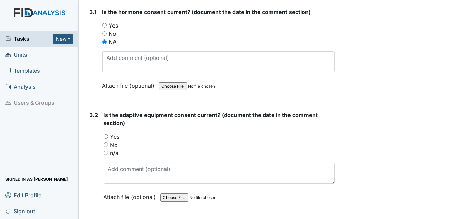
scroll to position [1672, 0]
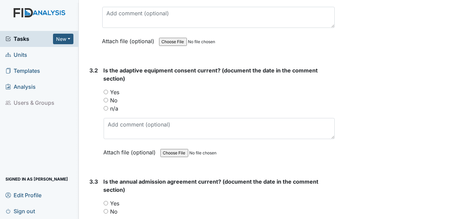
click at [107, 90] on input "Yes" at bounding box center [106, 92] width 4 height 4
radio input "true"
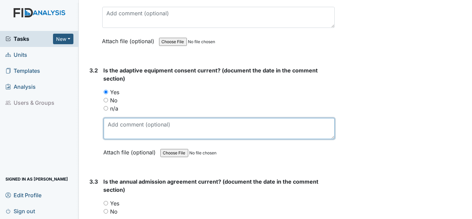
click at [113, 118] on textarea at bounding box center [220, 128] width 232 height 21
type textarea "3/11/25"
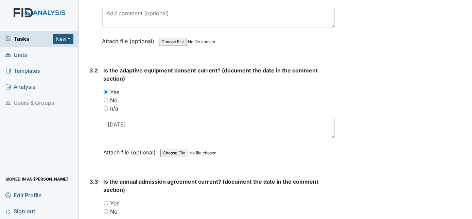
click at [106, 201] on input "Yes" at bounding box center [106, 203] width 4 height 4
radio input "true"
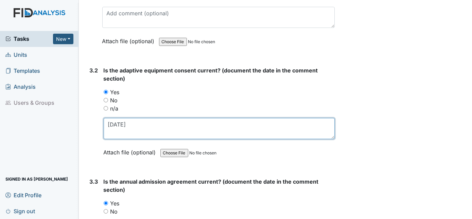
click at [116, 118] on textarea "3/11/25" at bounding box center [220, 128] width 232 height 21
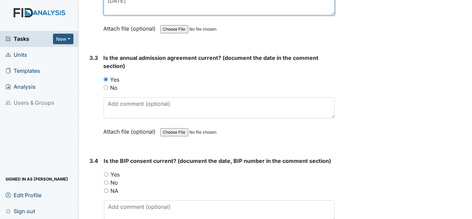
type textarea "3/1/25"
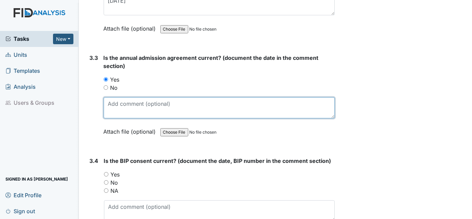
click at [112, 98] on textarea at bounding box center [220, 107] width 232 height 21
type textarea "3/11/25"
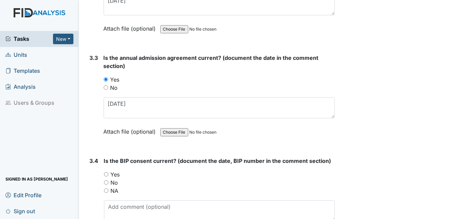
click at [105, 170] on div "Yes" at bounding box center [219, 174] width 231 height 8
click at [106, 172] on input "Yes" at bounding box center [106, 174] width 4 height 4
radio input "true"
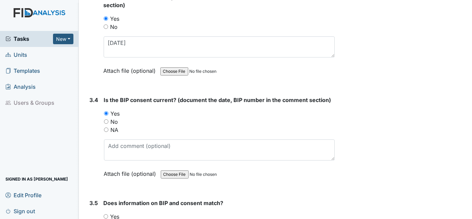
scroll to position [1888, 0]
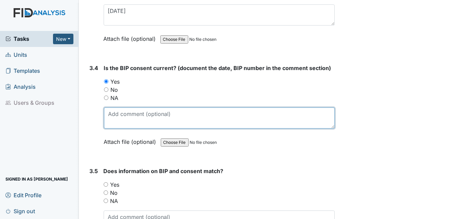
click at [120, 107] on textarea at bounding box center [219, 117] width 231 height 21
type textarea "8/31/25"
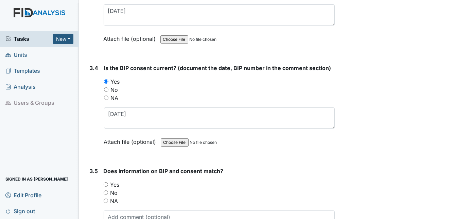
click at [106, 182] on input "Yes" at bounding box center [106, 184] width 4 height 4
radio input "true"
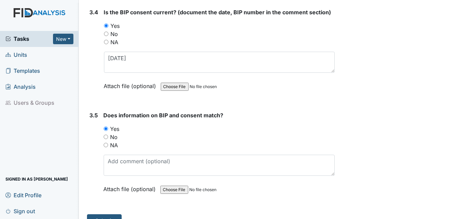
scroll to position [1945, 0]
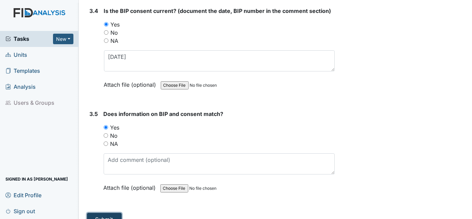
click at [101, 213] on button "Submit" at bounding box center [104, 219] width 35 height 13
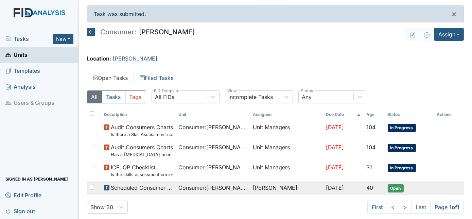
click at [178, 191] on span "Consumer : Sauls, Jessie" at bounding box center [212, 188] width 69 height 8
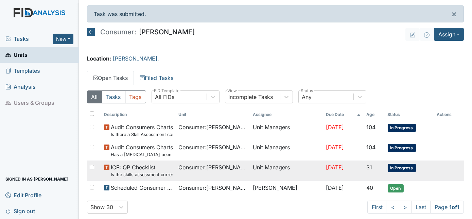
click at [139, 169] on span "ICF: QP Checklist Is the skills assessment current? (document the date in the c…" at bounding box center [142, 170] width 62 height 15
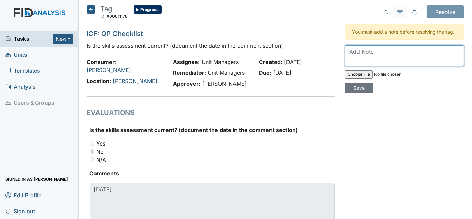
click at [354, 59] on textarea at bounding box center [404, 55] width 119 height 21
type textarea "Team meeting in Oct 2025"
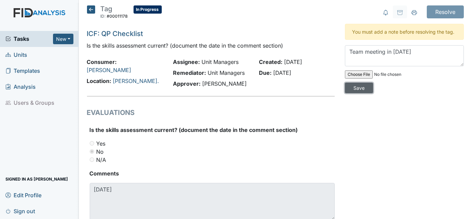
click at [373, 83] on input "Save" at bounding box center [359, 88] width 28 height 11
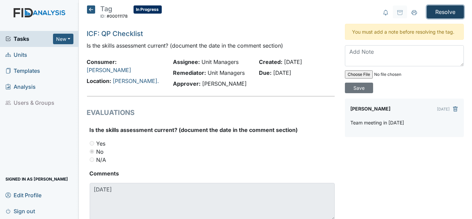
click at [441, 16] on input "Resolve" at bounding box center [445, 11] width 37 height 13
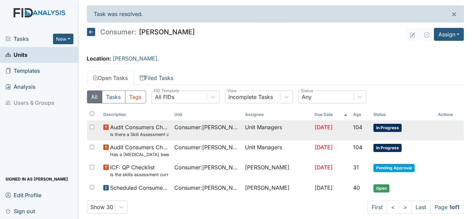
click at [139, 135] on small "Is there a Skill Assessment completed and updated yearly (no more than one year…" at bounding box center [139, 134] width 59 height 6
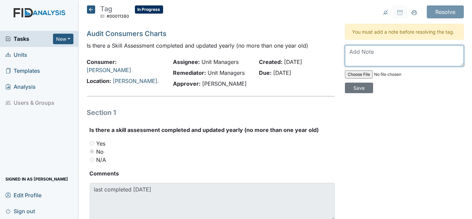
click at [365, 57] on textarea at bounding box center [404, 55] width 119 height 21
type textarea "Team meeting in Oct 2025"
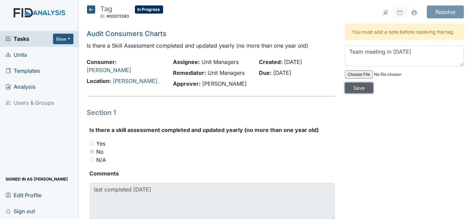
click at [373, 83] on input "Save" at bounding box center [359, 88] width 28 height 11
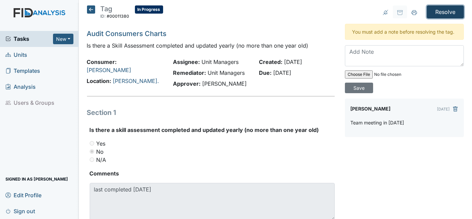
click at [441, 13] on input "Resolve" at bounding box center [445, 11] width 37 height 13
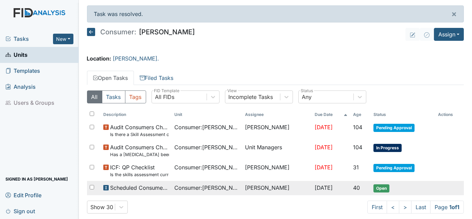
click at [131, 185] on span "Scheduled Consumer Chart Review" at bounding box center [139, 188] width 59 height 8
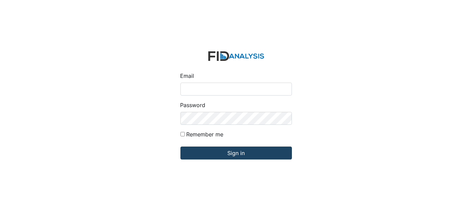
type input "[EMAIL_ADDRESS][DOMAIN_NAME]"
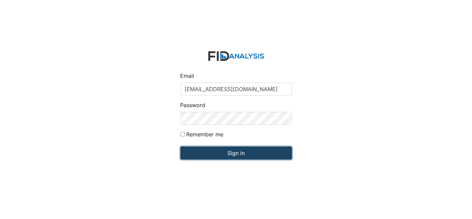
click at [196, 158] on input "Sign in" at bounding box center [237, 153] width 112 height 13
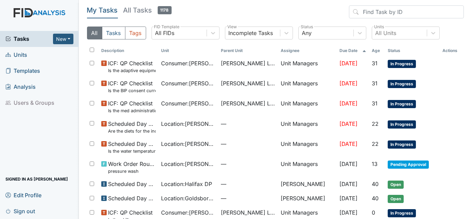
click at [28, 55] on link "Units" at bounding box center [39, 55] width 79 height 16
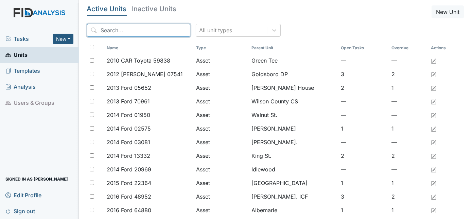
click at [114, 31] on input "search" at bounding box center [138, 30] width 103 height 13
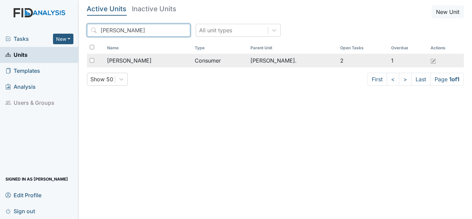
type input "Leroy"
click at [130, 60] on span "[PERSON_NAME]" at bounding box center [129, 60] width 45 height 8
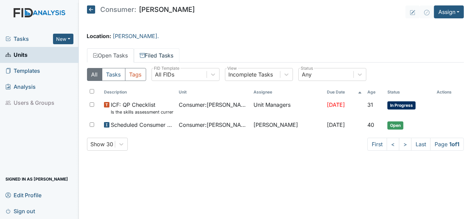
click at [161, 54] on link "Filed Tasks" at bounding box center [157, 55] width 46 height 14
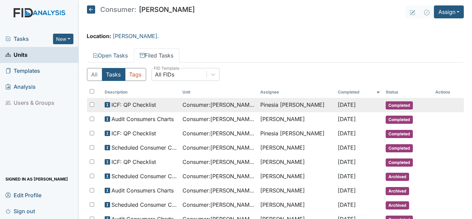
click at [164, 104] on div "ICF: QP Checklist" at bounding box center [141, 105] width 72 height 8
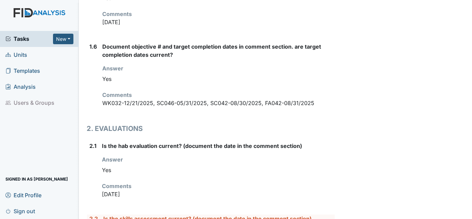
scroll to position [494, 0]
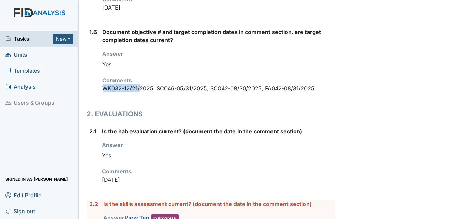
drag, startPoint x: 102, startPoint y: 69, endPoint x: 138, endPoint y: 77, distance: 36.3
click at [138, 77] on div "Document objective # and target completion dates in comment section. are target…" at bounding box center [219, 63] width 233 height 70
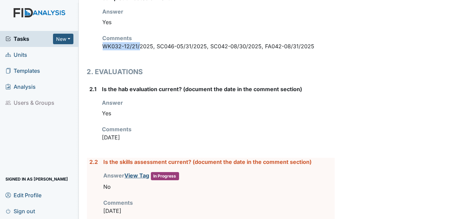
scroll to position [525, 0]
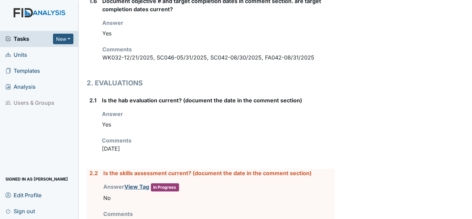
drag, startPoint x: 209, startPoint y: 41, endPoint x: 232, endPoint y: 43, distance: 23.2
click at [209, 53] on p "WK032-12/21/2025, SC046-05/31/2025, SC042-08/30/2025, FA042-08/31/2025" at bounding box center [219, 57] width 233 height 8
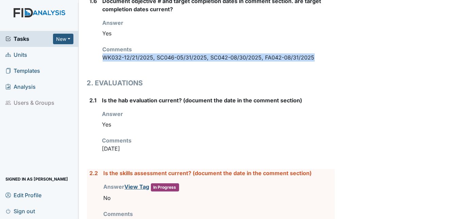
drag, startPoint x: 317, startPoint y: 38, endPoint x: 103, endPoint y: 43, distance: 213.9
click at [103, 53] on p "WK032-12/21/2025, SC046-05/31/2025, SC042-08/30/2025, FA042-08/31/2025" at bounding box center [219, 57] width 233 height 8
drag, startPoint x: 103, startPoint y: 43, endPoint x: 106, endPoint y: 38, distance: 6.1
copy p "WK032-12/21/2025, SC046-05/31/2025, SC042-08/30/2025, FA042-08/31/2025"
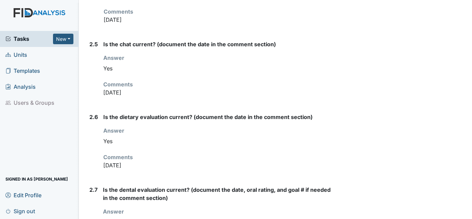
scroll to position [901, 0]
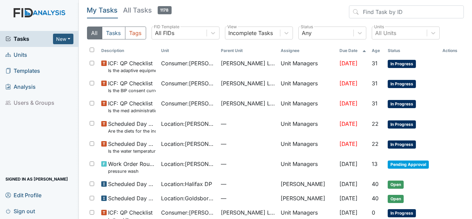
click at [22, 56] on span "Units" at bounding box center [16, 55] width 22 height 11
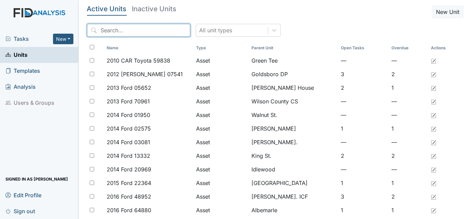
click at [108, 33] on input "search" at bounding box center [138, 30] width 103 height 13
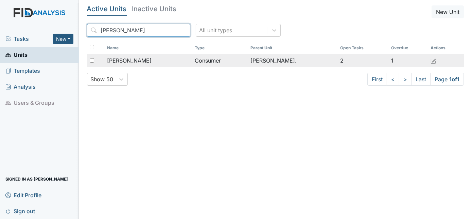
type input "[PERSON_NAME]"
click at [142, 65] on td "[PERSON_NAME]" at bounding box center [148, 61] width 88 height 14
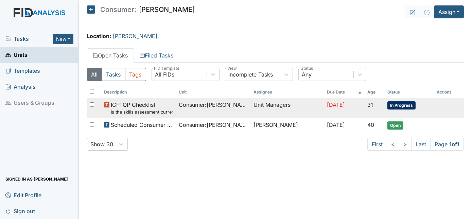
click at [144, 112] on small "Is the skills assessment current? (document the date in the comment section)" at bounding box center [142, 112] width 63 height 6
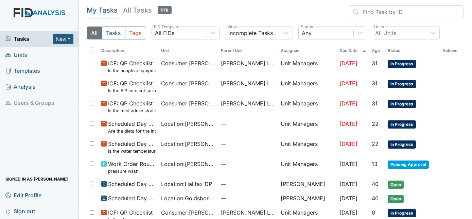
click at [20, 52] on span "Units" at bounding box center [16, 55] width 22 height 11
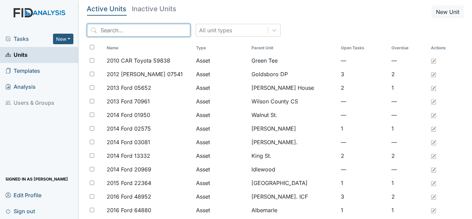
click at [117, 32] on input "search" at bounding box center [138, 30] width 103 height 13
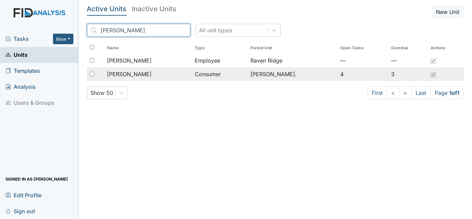
type input "jess"
click at [128, 78] on span "[PERSON_NAME]" at bounding box center [129, 74] width 45 height 8
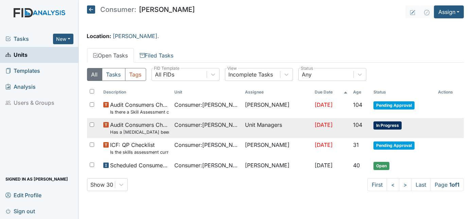
click at [132, 131] on small "Has a [MEDICAL_DATA] been completed for all [DEMOGRAPHIC_DATA] and [DEMOGRAPHIC…" at bounding box center [139, 132] width 59 height 6
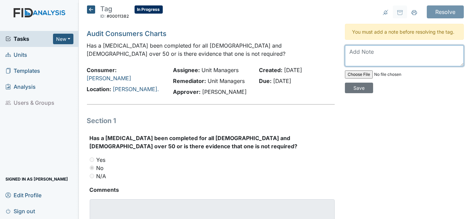
click at [351, 50] on textarea at bounding box center [404, 55] width 119 height 21
type textarea "completed 10/25/18 10 years"
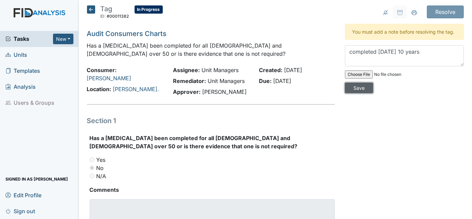
click at [373, 83] on input "Save" at bounding box center [359, 88] width 28 height 11
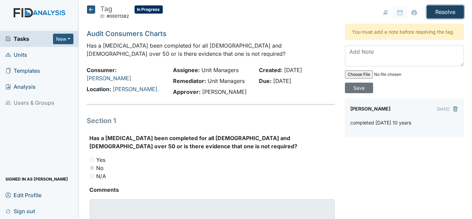
click at [441, 8] on input "Resolve" at bounding box center [445, 11] width 37 height 13
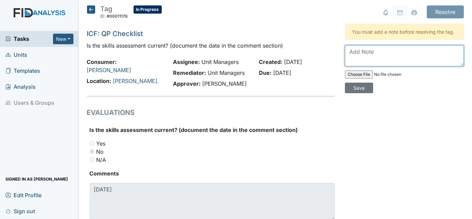
click at [345, 62] on textarea at bounding box center [404, 55] width 119 height 21
type textarea "[DATE]"
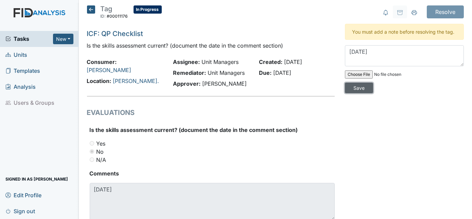
click at [373, 83] on input "Save" at bounding box center [359, 88] width 28 height 11
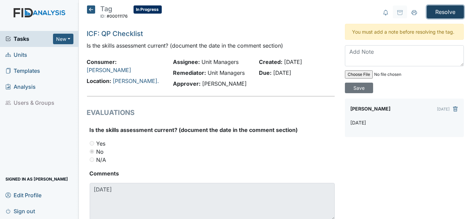
click at [450, 11] on input "Resolve" at bounding box center [445, 11] width 37 height 13
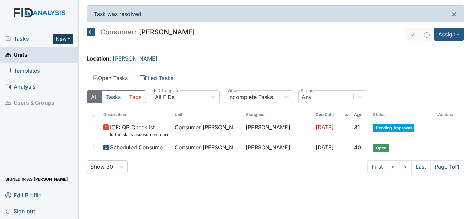
click at [68, 37] on button "New" at bounding box center [63, 39] width 20 height 11
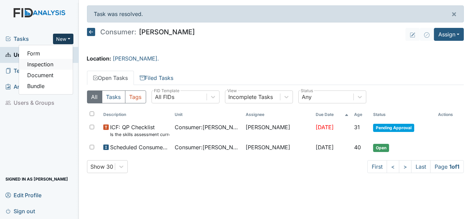
click at [58, 62] on link "Inspection" at bounding box center [46, 64] width 54 height 11
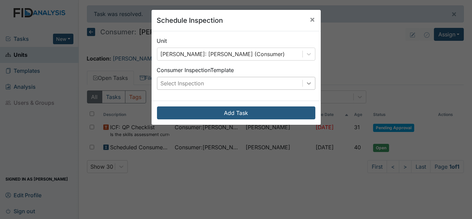
click at [310, 85] on div at bounding box center [309, 83] width 12 height 12
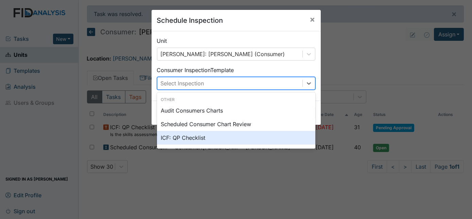
click at [200, 138] on div "ICF: QP Checklist" at bounding box center [236, 138] width 158 height 14
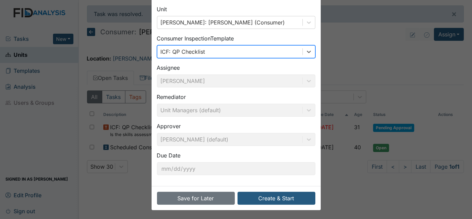
scroll to position [32, 0]
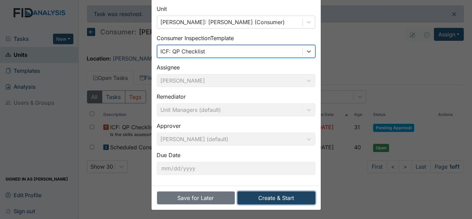
click at [264, 198] on button "Create & Start" at bounding box center [277, 197] width 78 height 13
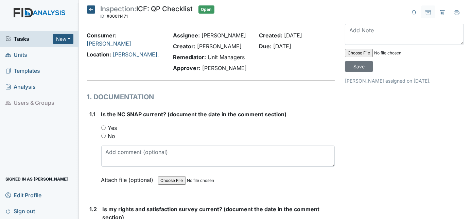
click at [103, 126] on input "Yes" at bounding box center [103, 127] width 4 height 4
radio input "true"
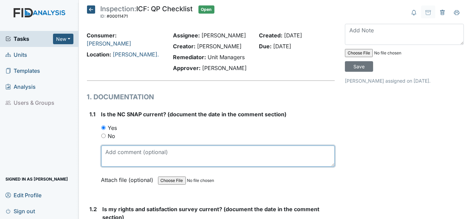
click at [124, 151] on textarea at bounding box center [218, 156] width 234 height 21
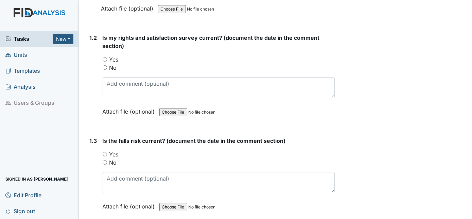
scroll to position [185, 0]
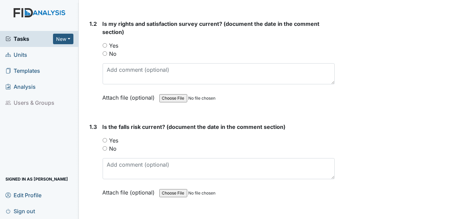
type textarea "[DATE]"
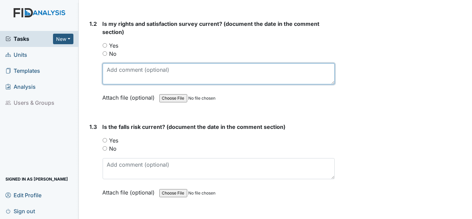
click at [113, 69] on textarea at bounding box center [219, 73] width 233 height 21
type textarea "8/7/25"
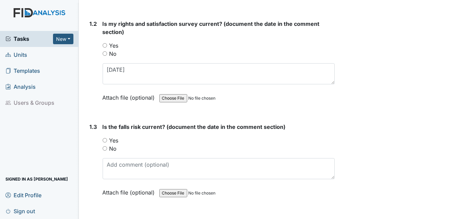
click at [104, 138] on input "Yes" at bounding box center [105, 140] width 4 height 4
radio input "true"
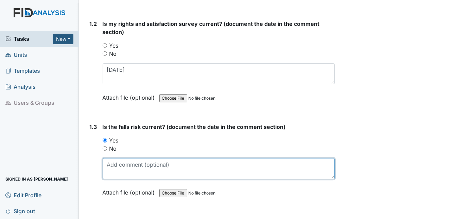
click at [119, 162] on textarea at bounding box center [219, 168] width 233 height 21
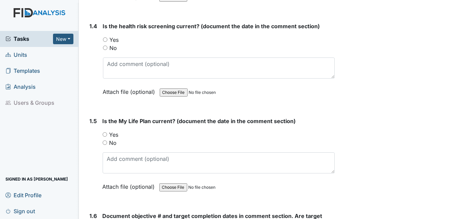
scroll to position [402, 0]
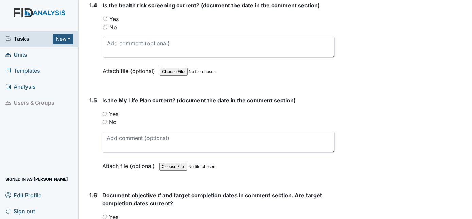
type textarea "8/7/25"
click at [106, 112] on input "Yes" at bounding box center [105, 114] width 4 height 4
radio input "true"
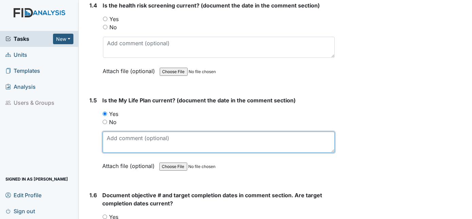
click at [112, 141] on textarea at bounding box center [219, 142] width 233 height 21
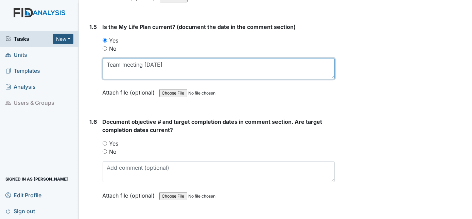
scroll to position [494, 0]
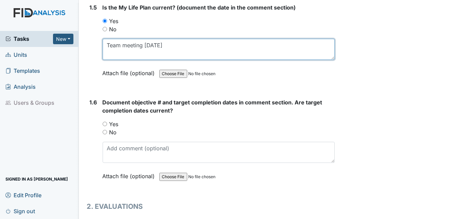
type textarea "Team meeting 8/7/25"
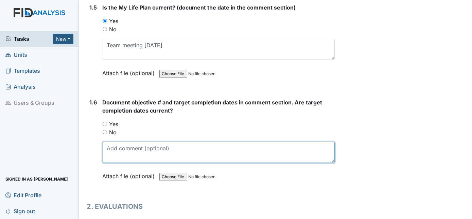
click at [107, 147] on textarea at bounding box center [219, 152] width 233 height 21
paste textarea "WK032-12/21/2025, SC046-05/31/2025, SC042-08/30/2025, FA042-08/31/2025"
type textarea "WK032-12/21/2025, SC046-05/31/2025, SC042-08/30/2025, FA042-08/31/2025"
drag, startPoint x: 319, startPoint y: 144, endPoint x: 78, endPoint y: 126, distance: 242.0
click at [78, 126] on div "Tasks New Form Inspection Document Bundle Units Templates Analysis Users & Grou…" at bounding box center [236, 109] width 472 height 219
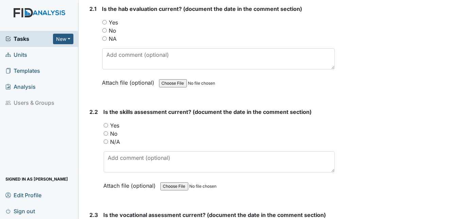
scroll to position [712, 0]
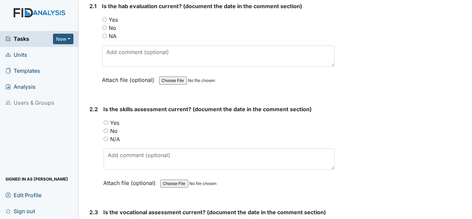
click at [106, 120] on input "Yes" at bounding box center [106, 122] width 4 height 4
radio input "true"
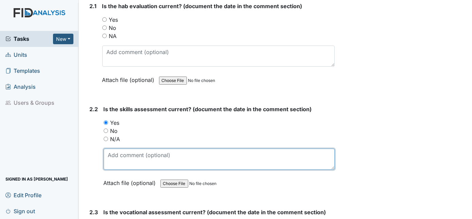
click at [130, 155] on textarea at bounding box center [220, 159] width 232 height 21
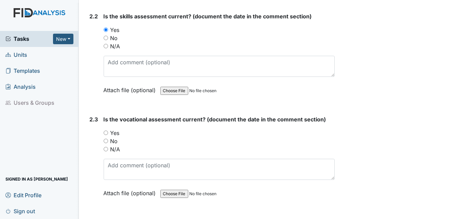
click at [105, 131] on input "Yes" at bounding box center [106, 133] width 4 height 4
radio input "true"
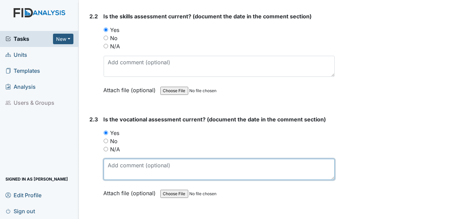
click at [122, 159] on textarea at bounding box center [220, 169] width 232 height 21
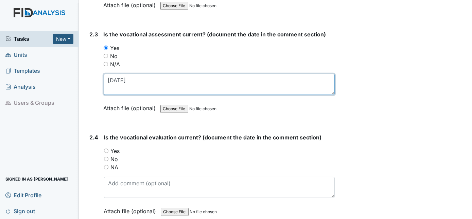
scroll to position [898, 0]
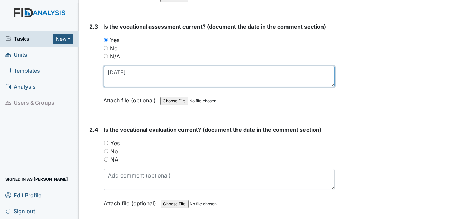
type textarea "7/21/25"
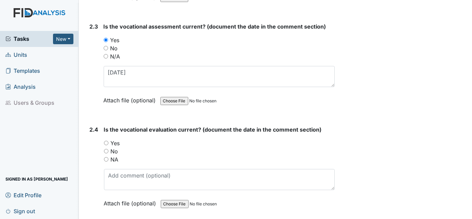
click at [107, 141] on input "Yes" at bounding box center [106, 143] width 4 height 4
radio input "true"
click at [114, 161] on div "Is the vocational evaluation current? (document the date in the comment section…" at bounding box center [219, 168] width 231 height 87
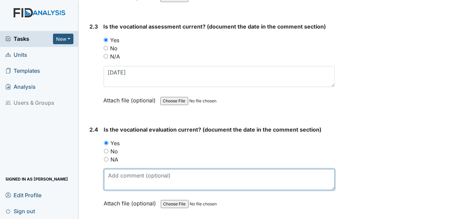
click at [114, 175] on textarea at bounding box center [219, 179] width 231 height 21
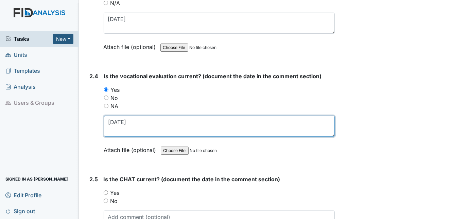
scroll to position [959, 0]
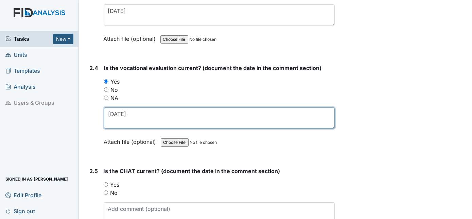
type textarea "7/28/25"
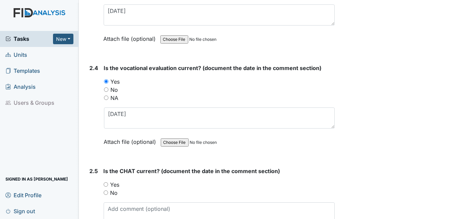
click at [105, 182] on input "Yes" at bounding box center [106, 184] width 4 height 4
radio input "true"
click at [120, 202] on textarea at bounding box center [220, 212] width 232 height 21
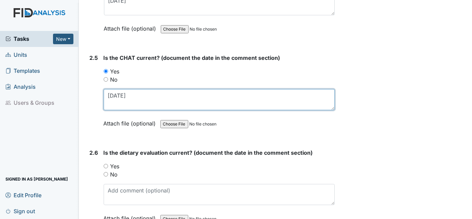
scroll to position [1083, 0]
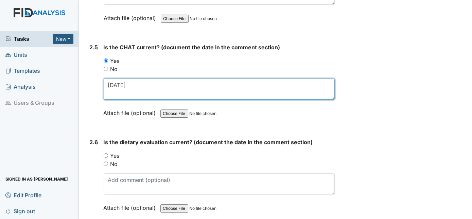
type textarea "8/6/25"
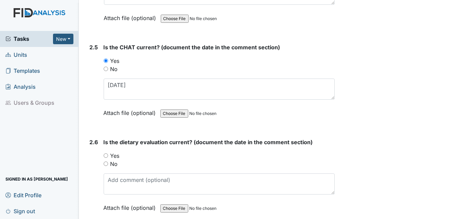
click at [104, 153] on input "Yes" at bounding box center [106, 155] width 4 height 4
radio input "true"
click at [105, 161] on input "No" at bounding box center [106, 163] width 4 height 4
radio input "true"
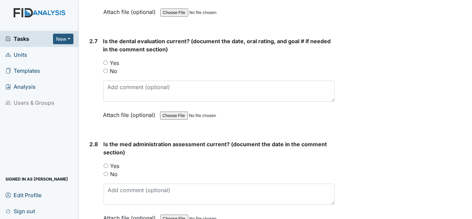
scroll to position [1268, 0]
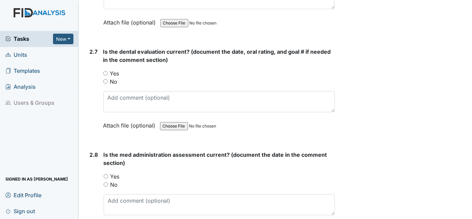
click at [104, 71] on input "Yes" at bounding box center [105, 73] width 4 height 4
radio input "true"
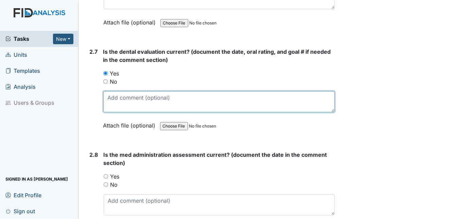
click at [109, 91] on textarea at bounding box center [219, 101] width 232 height 21
type textarea "1/17/25"
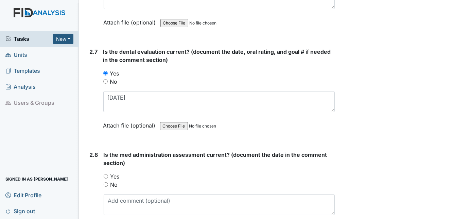
click at [106, 174] on input "Yes" at bounding box center [106, 176] width 4 height 4
radio input "true"
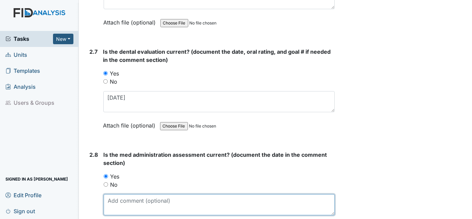
click at [113, 194] on textarea at bounding box center [220, 204] width 232 height 21
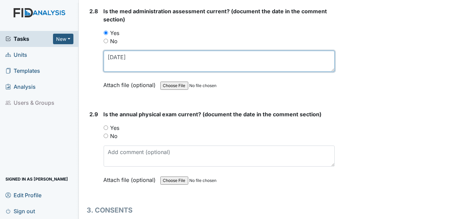
scroll to position [1454, 0]
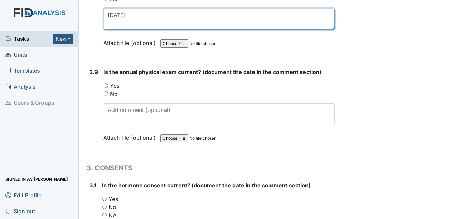
type textarea "3/6/25"
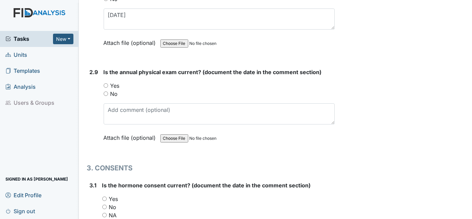
click at [104, 83] on input "Yes" at bounding box center [106, 85] width 4 height 4
radio input "true"
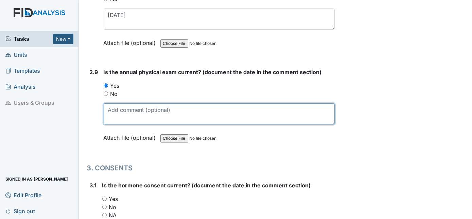
click at [107, 106] on textarea at bounding box center [220, 113] width 232 height 21
type textarea "9/6/24"
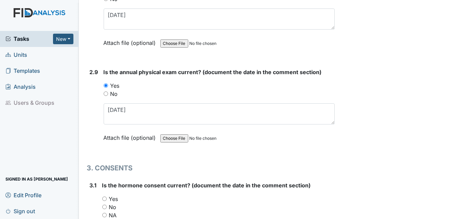
click at [102, 213] on input "NA" at bounding box center [104, 215] width 4 height 4
radio input "true"
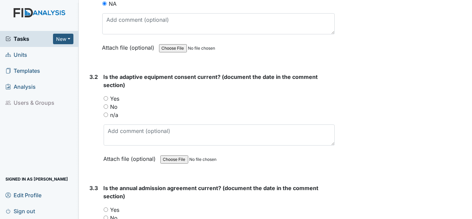
scroll to position [1701, 0]
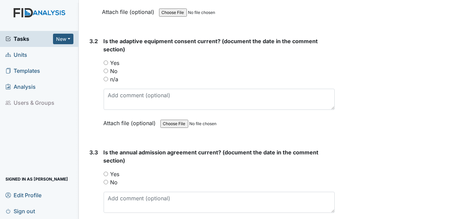
click at [105, 77] on input "n/a" at bounding box center [106, 79] width 4 height 4
radio input "true"
click at [107, 172] on input "Yes" at bounding box center [106, 174] width 4 height 4
radio input "true"
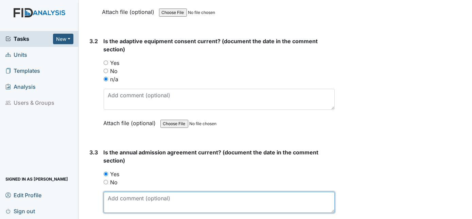
click at [117, 192] on textarea at bounding box center [220, 202] width 232 height 21
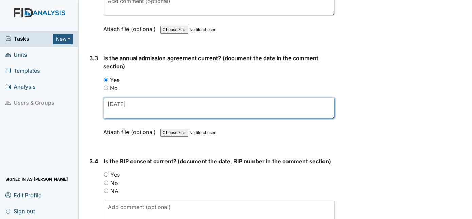
scroll to position [1797, 0]
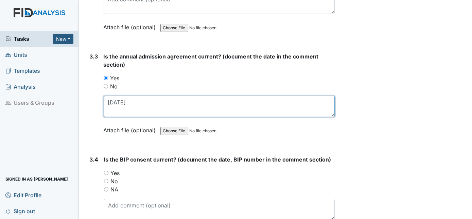
type textarea "3/13/25"
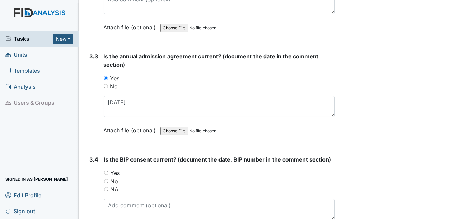
click at [107, 171] on input "Yes" at bounding box center [106, 173] width 4 height 4
radio input "true"
click at [126, 199] on textarea at bounding box center [219, 209] width 231 height 21
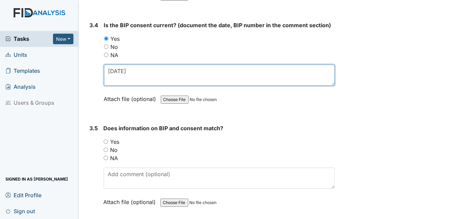
scroll to position [1945, 0]
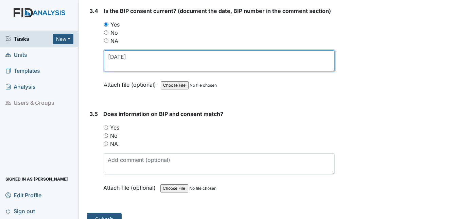
type textarea "8/31/25"
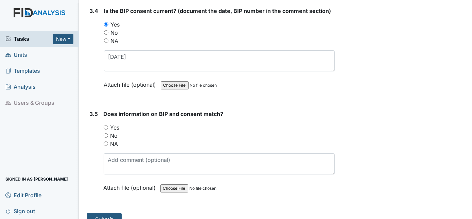
click at [105, 141] on input "NA" at bounding box center [106, 143] width 4 height 4
radio input "true"
click at [105, 213] on button "Submit" at bounding box center [104, 219] width 35 height 13
